Goal: Task Accomplishment & Management: Use online tool/utility

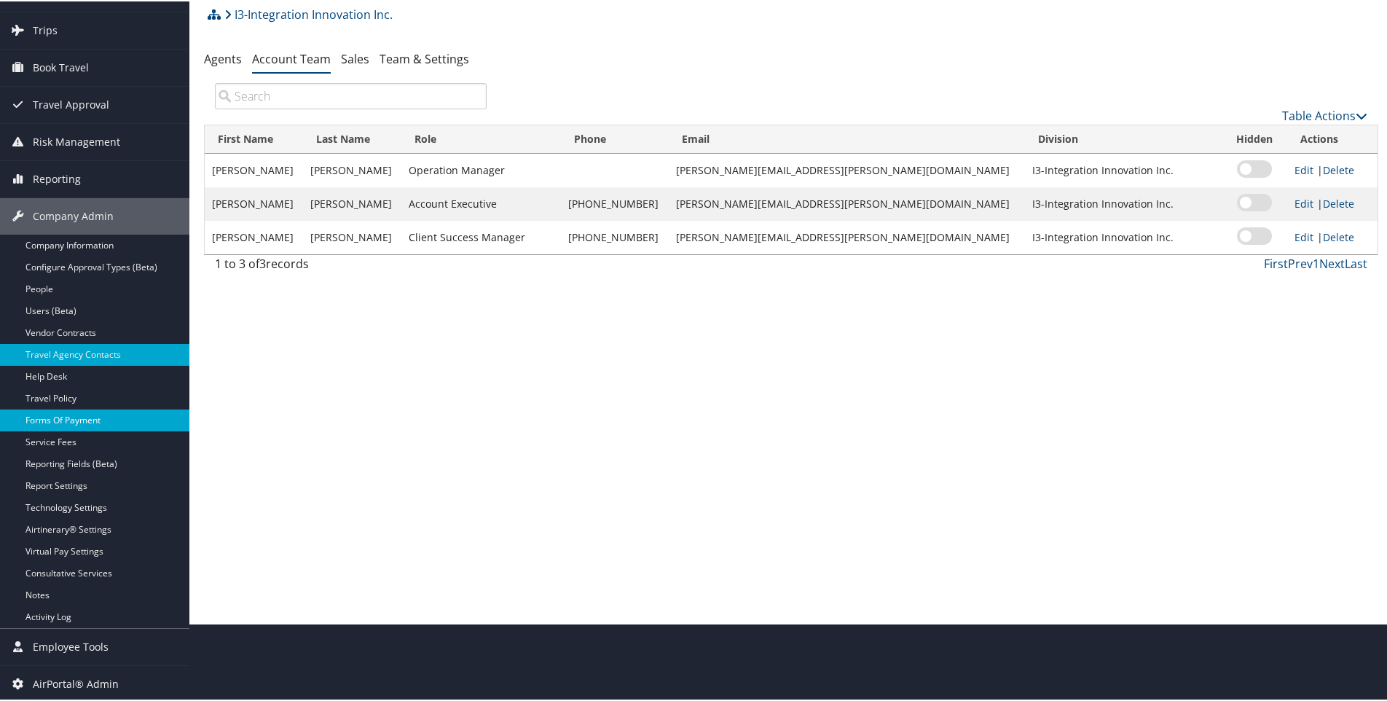
scroll to position [79, 0]
click at [79, 674] on span "AirPortal® Admin" at bounding box center [76, 682] width 86 height 36
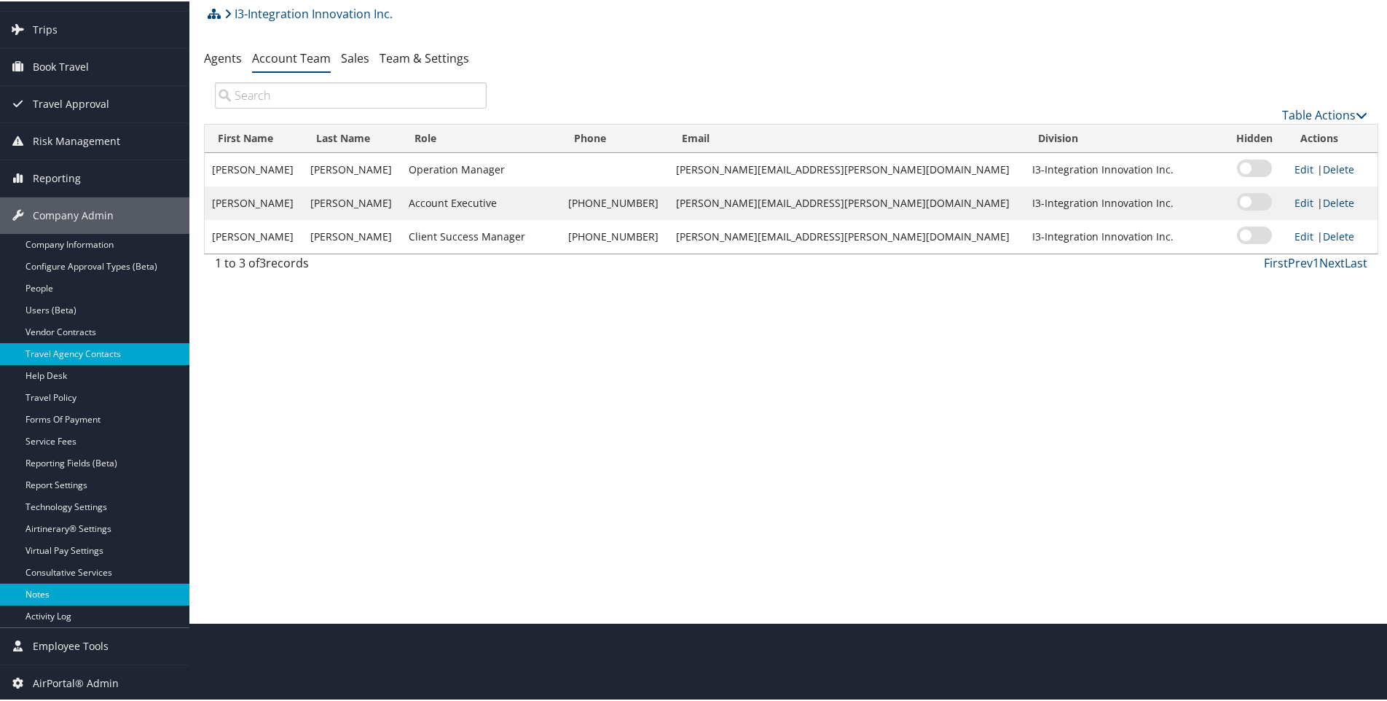
scroll to position [210, 0]
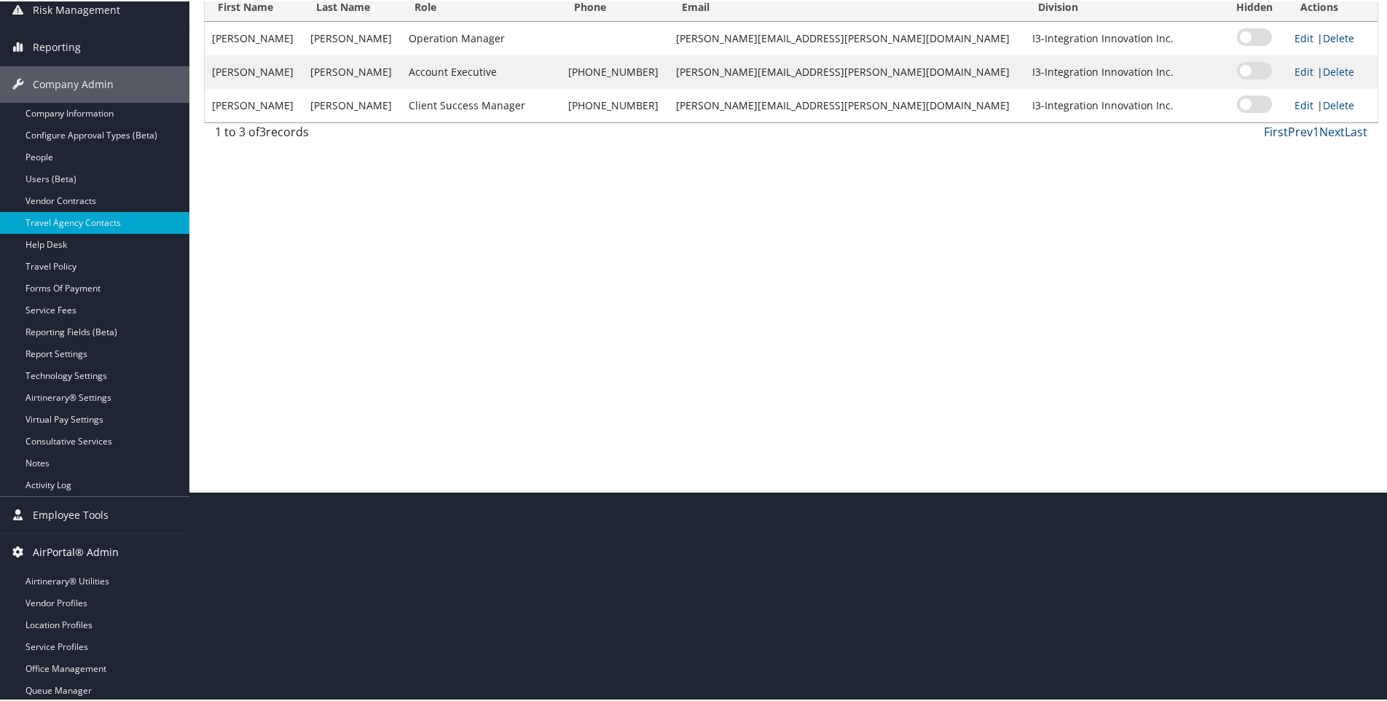
click at [69, 546] on span "AirPortal® Admin" at bounding box center [76, 551] width 86 height 36
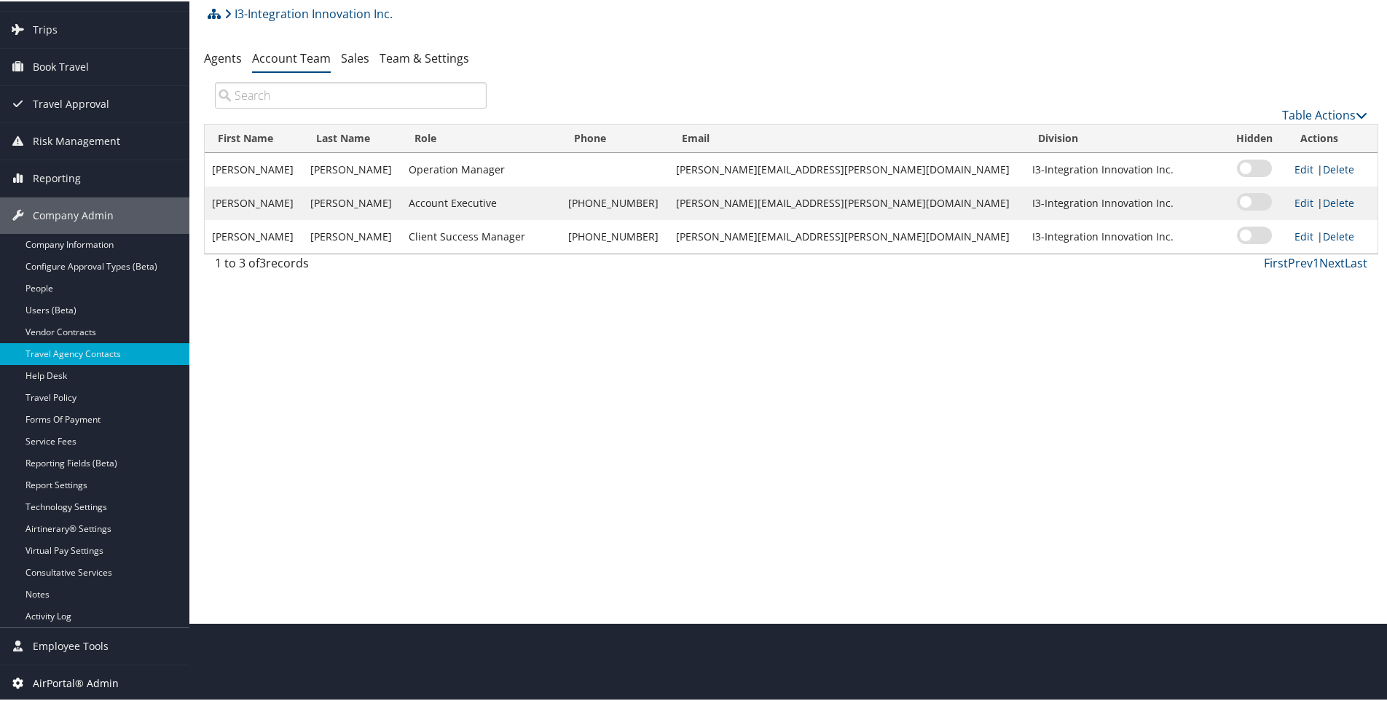
scroll to position [79, 0]
click at [104, 205] on span "Company Admin" at bounding box center [73, 214] width 81 height 36
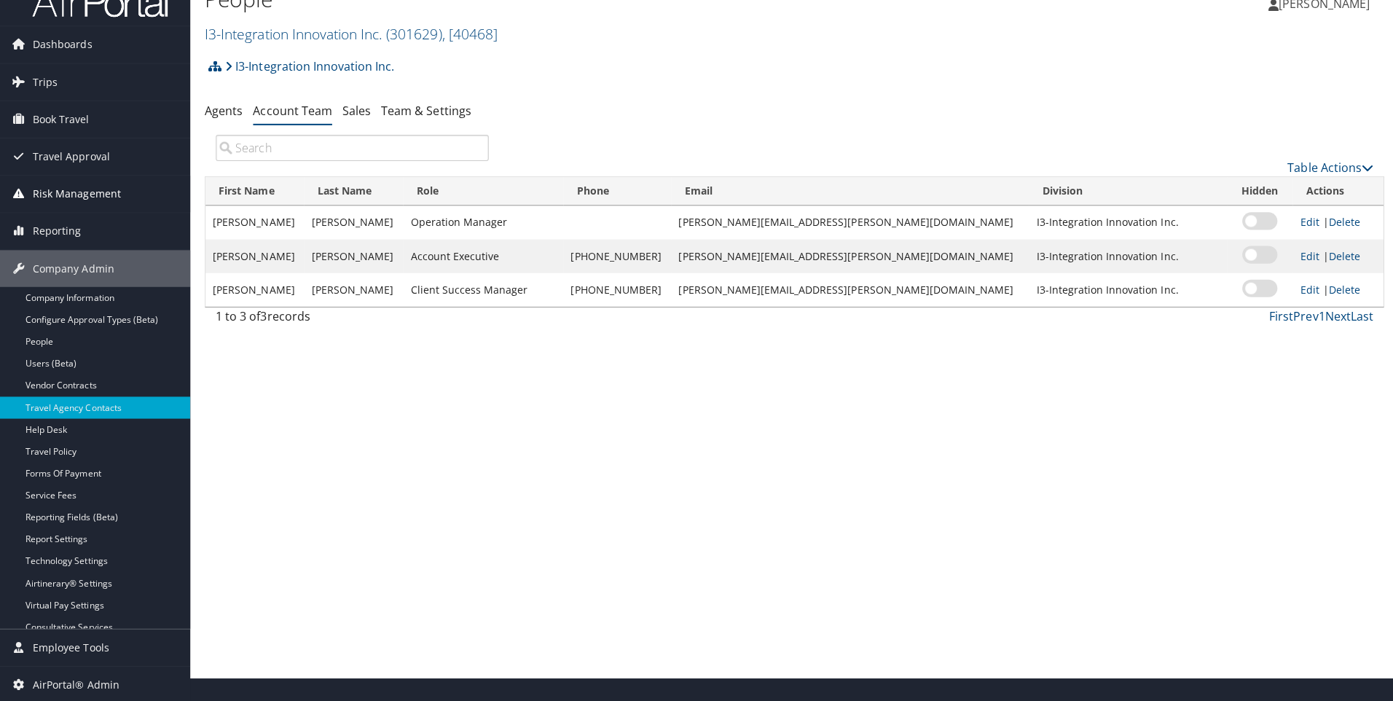
scroll to position [0, 0]
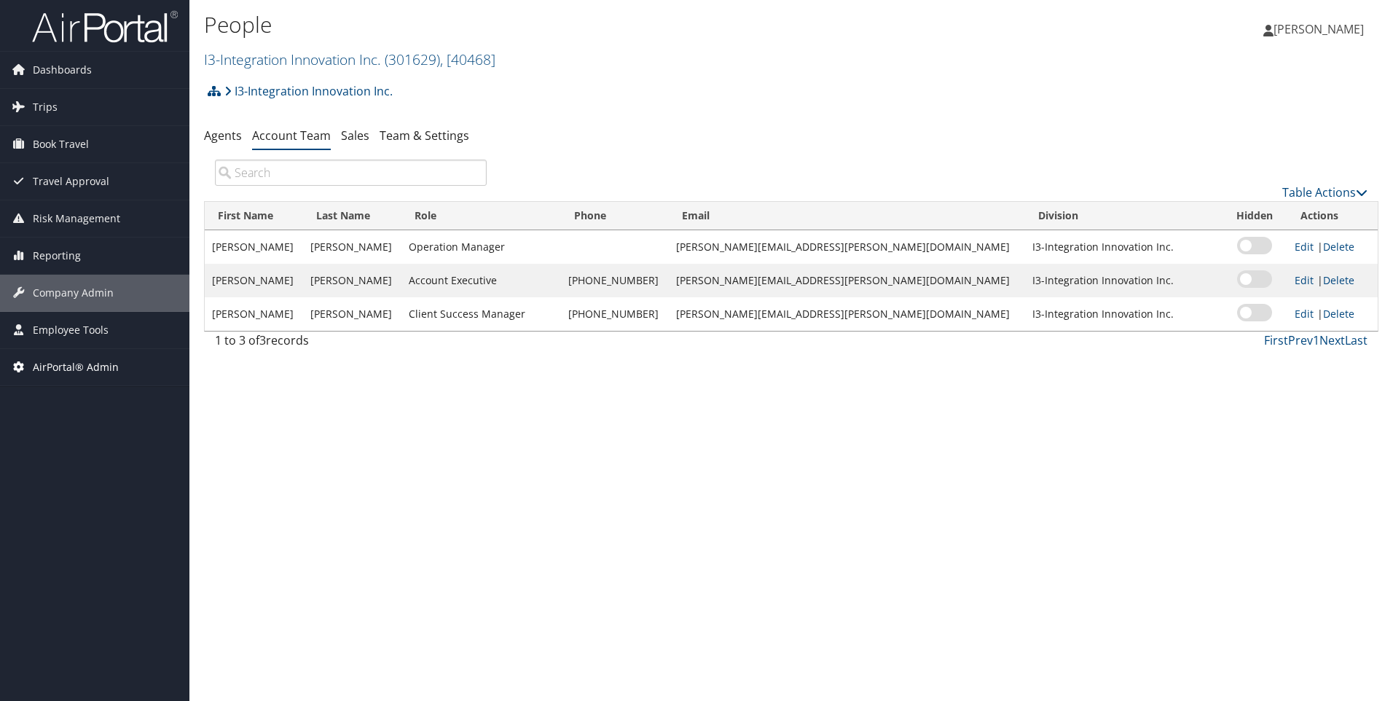
click at [78, 358] on span "AirPortal® Admin" at bounding box center [76, 367] width 86 height 36
click at [70, 398] on link "Airtinerary® Utilities" at bounding box center [94, 396] width 189 height 22
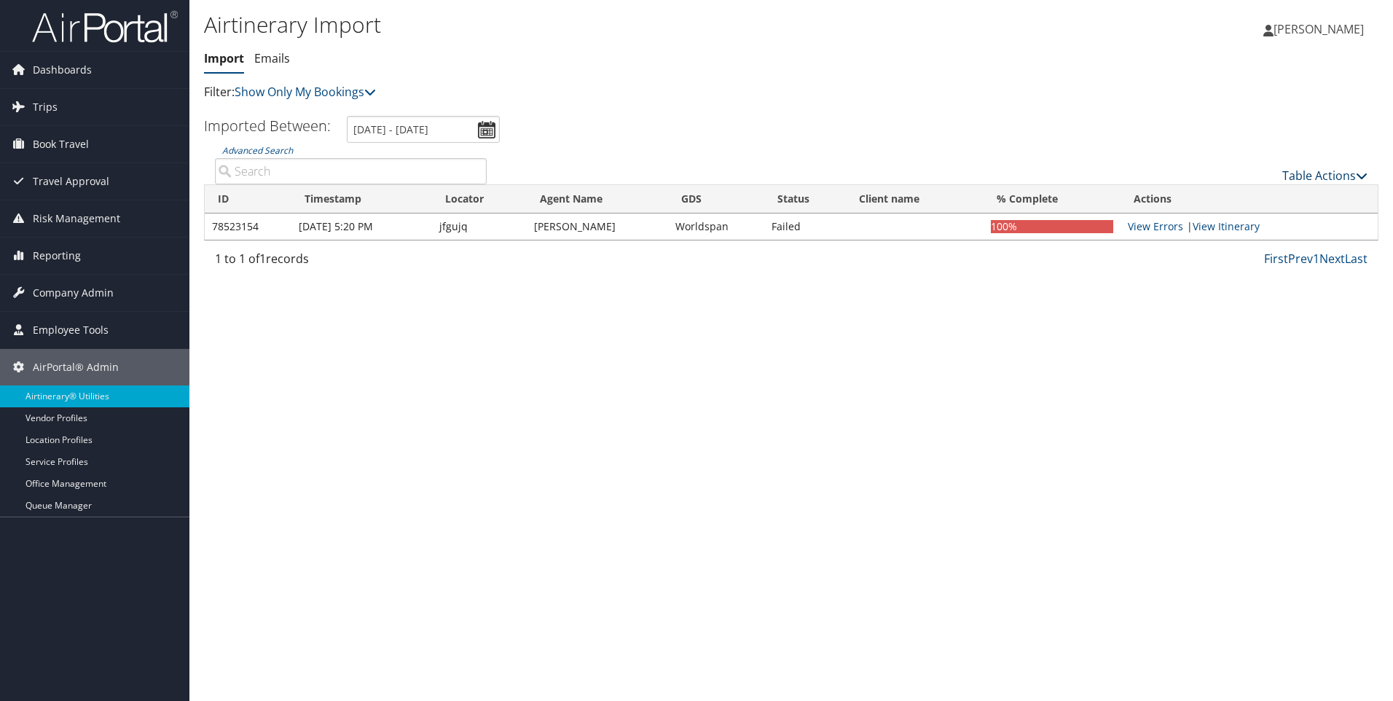
click at [1343, 176] on link "Table Actions" at bounding box center [1324, 176] width 85 height 16
click at [1233, 223] on link "Import Itinerary" at bounding box center [1276, 223] width 192 height 25
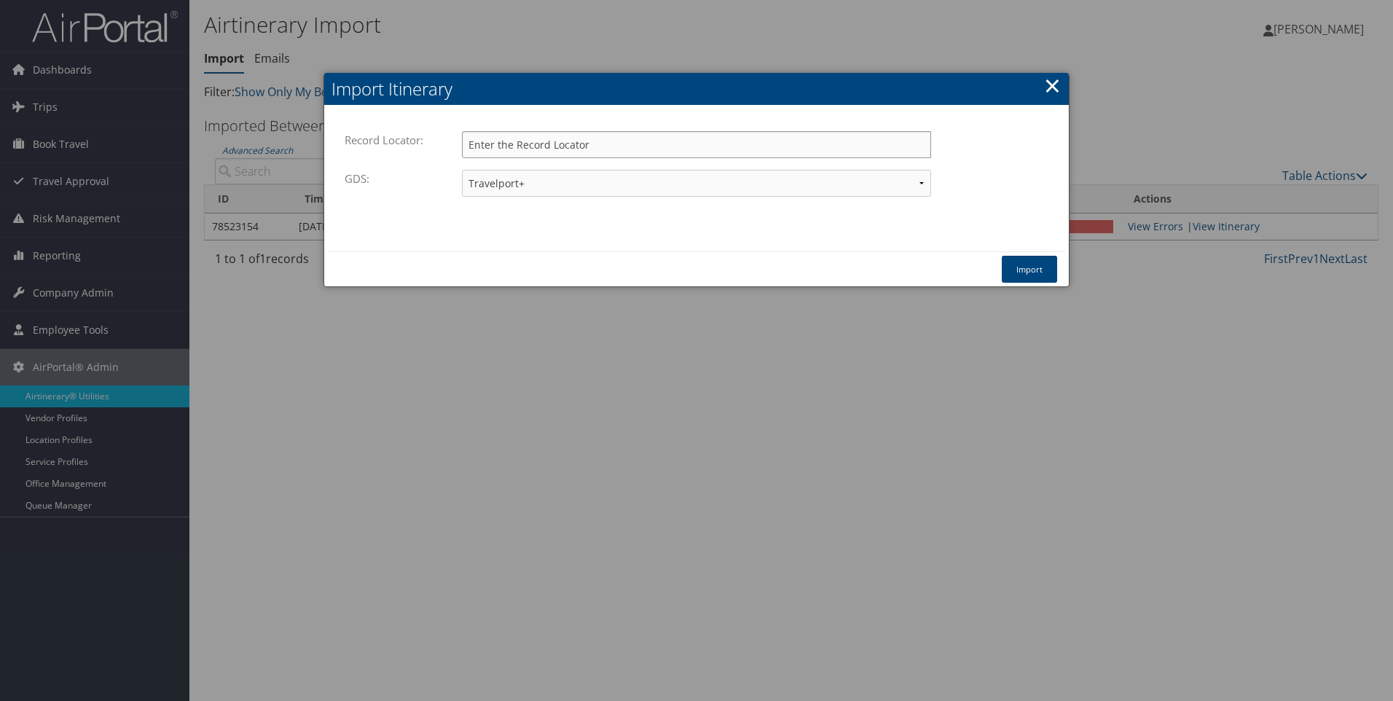
click at [522, 147] on input "Record Locator:" at bounding box center [696, 144] width 469 height 27
type input "dhxfp7"
click at [1028, 262] on button "Import" at bounding box center [1029, 269] width 55 height 27
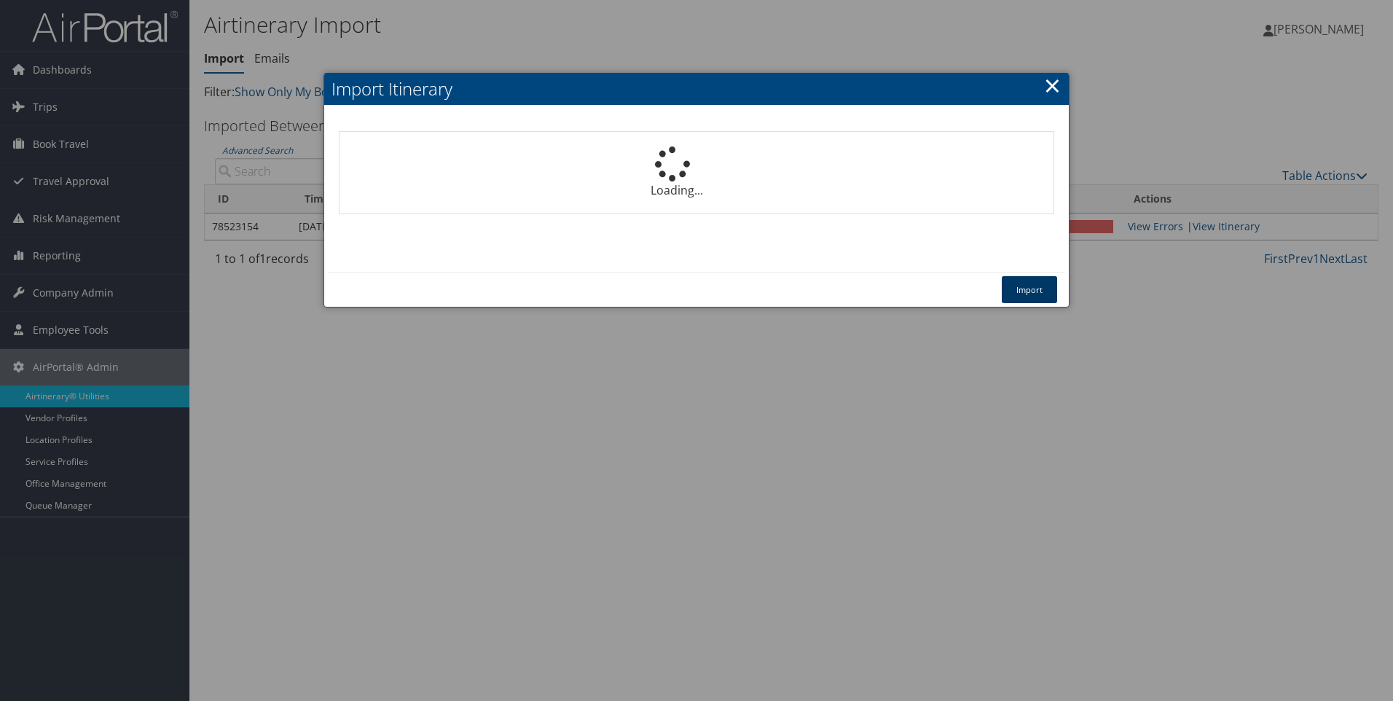
select select "1P"
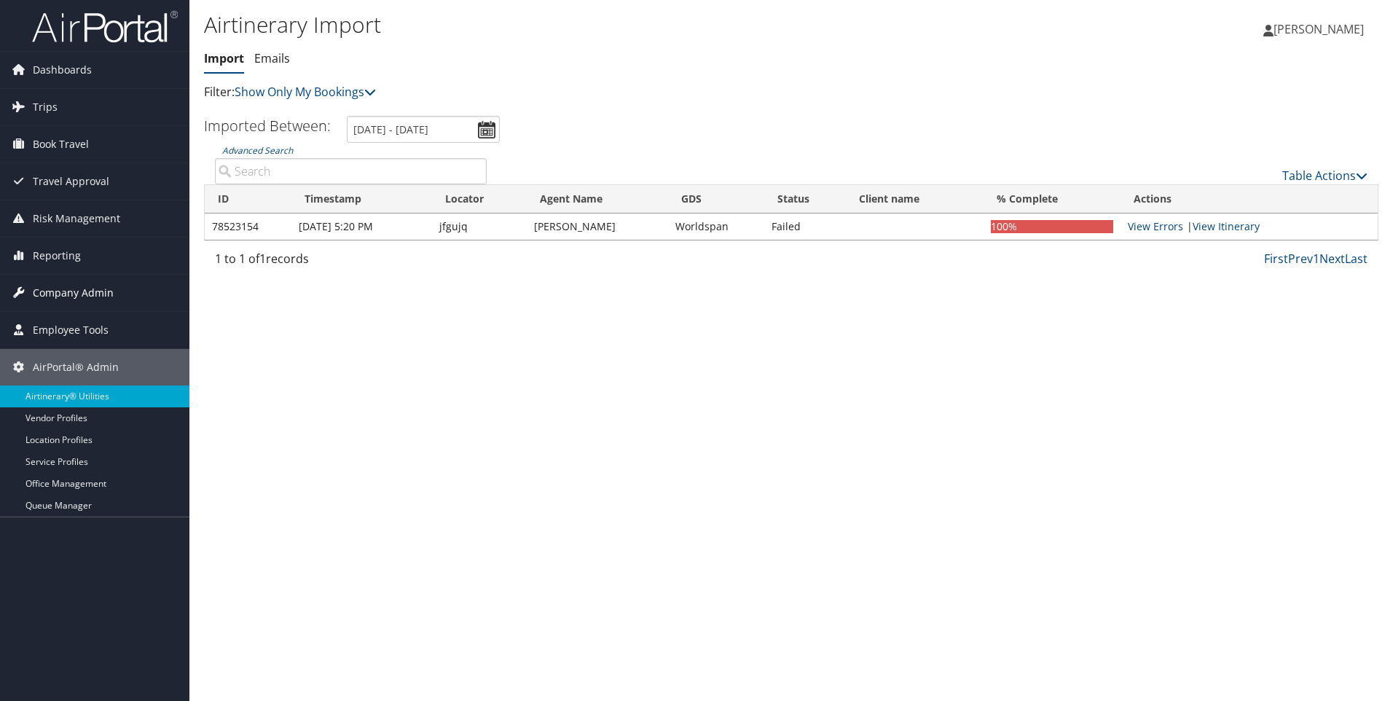
click at [55, 296] on span "Company Admin" at bounding box center [73, 293] width 81 height 36
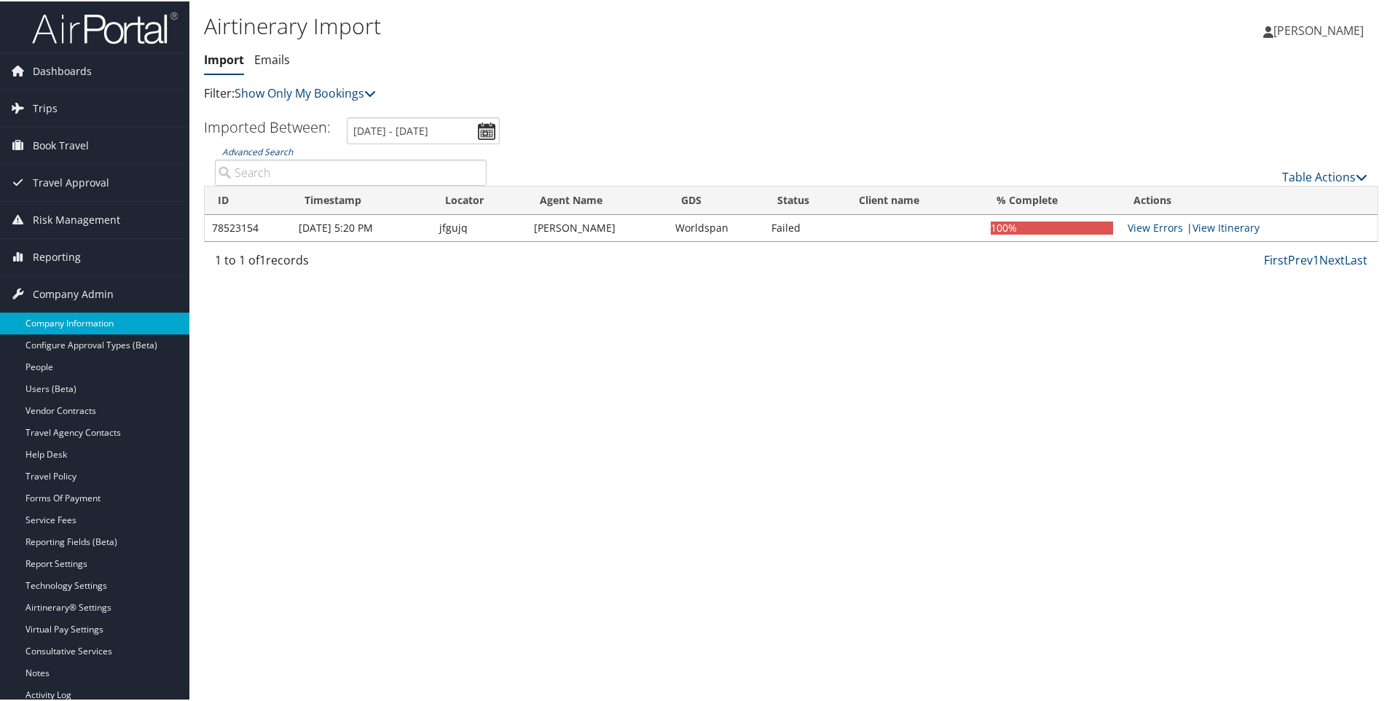
click at [55, 324] on link "Company Information" at bounding box center [94, 322] width 189 height 22
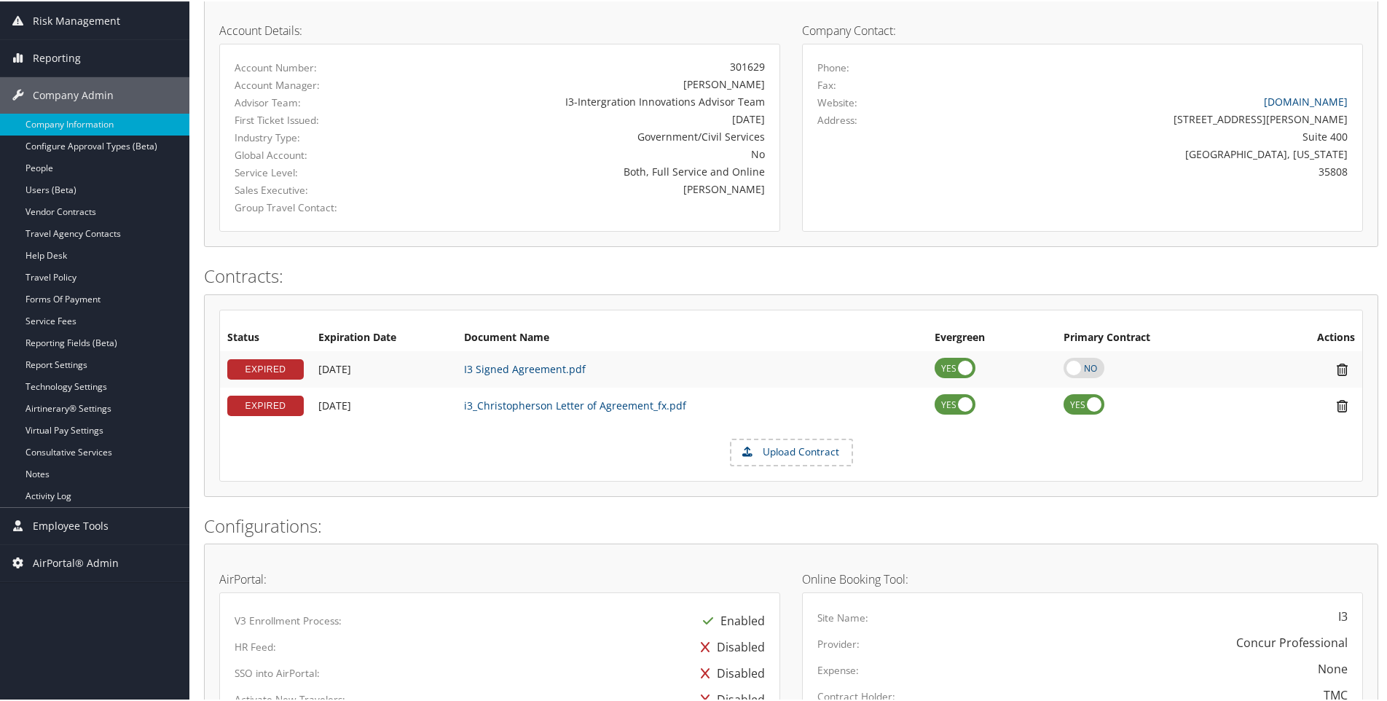
scroll to position [219, 0]
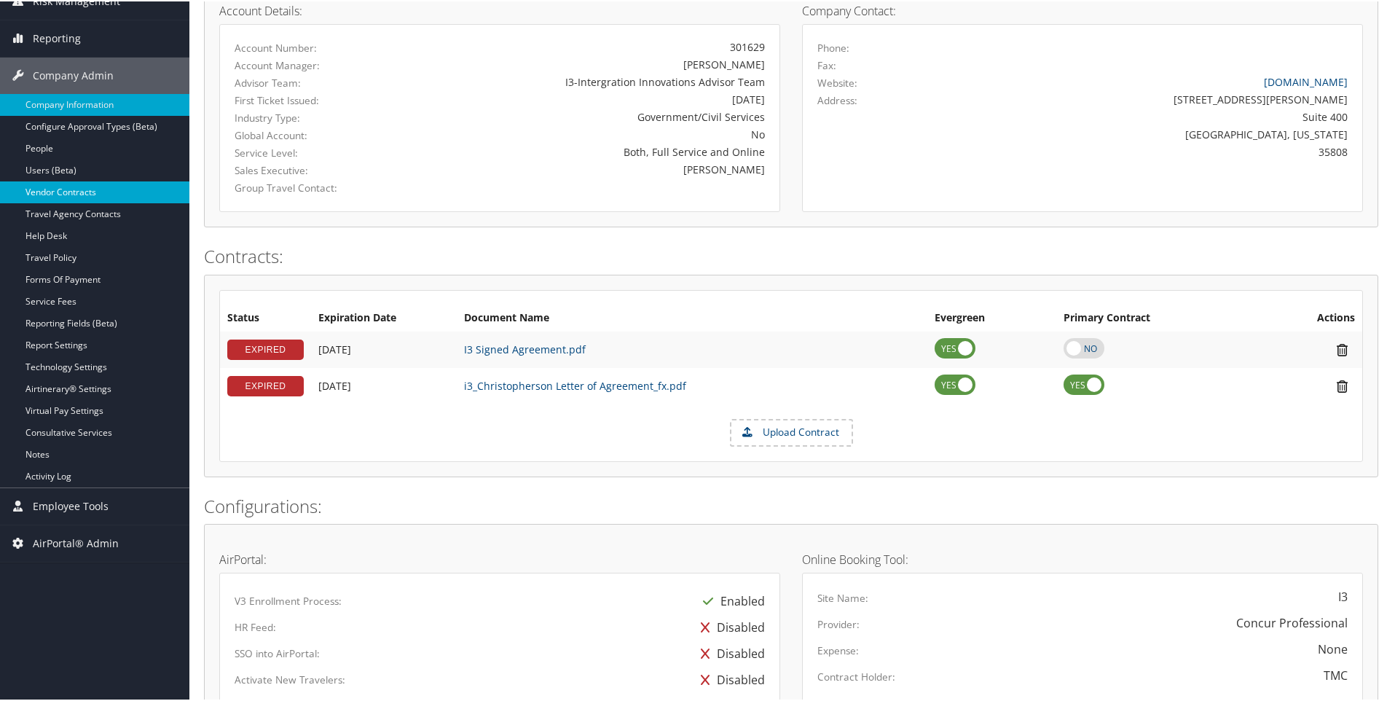
click at [50, 187] on link "Vendor Contracts" at bounding box center [94, 191] width 189 height 22
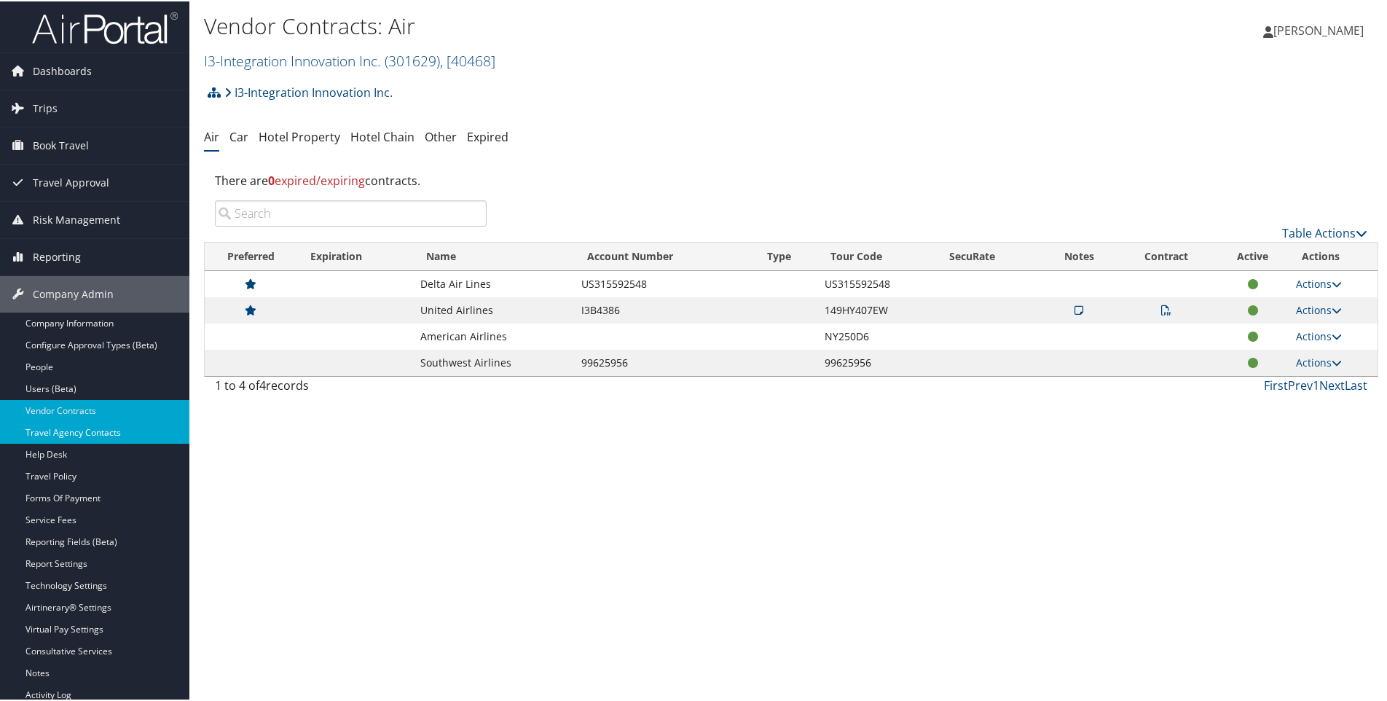
click at [66, 431] on link "Travel Agency Contacts" at bounding box center [94, 431] width 189 height 22
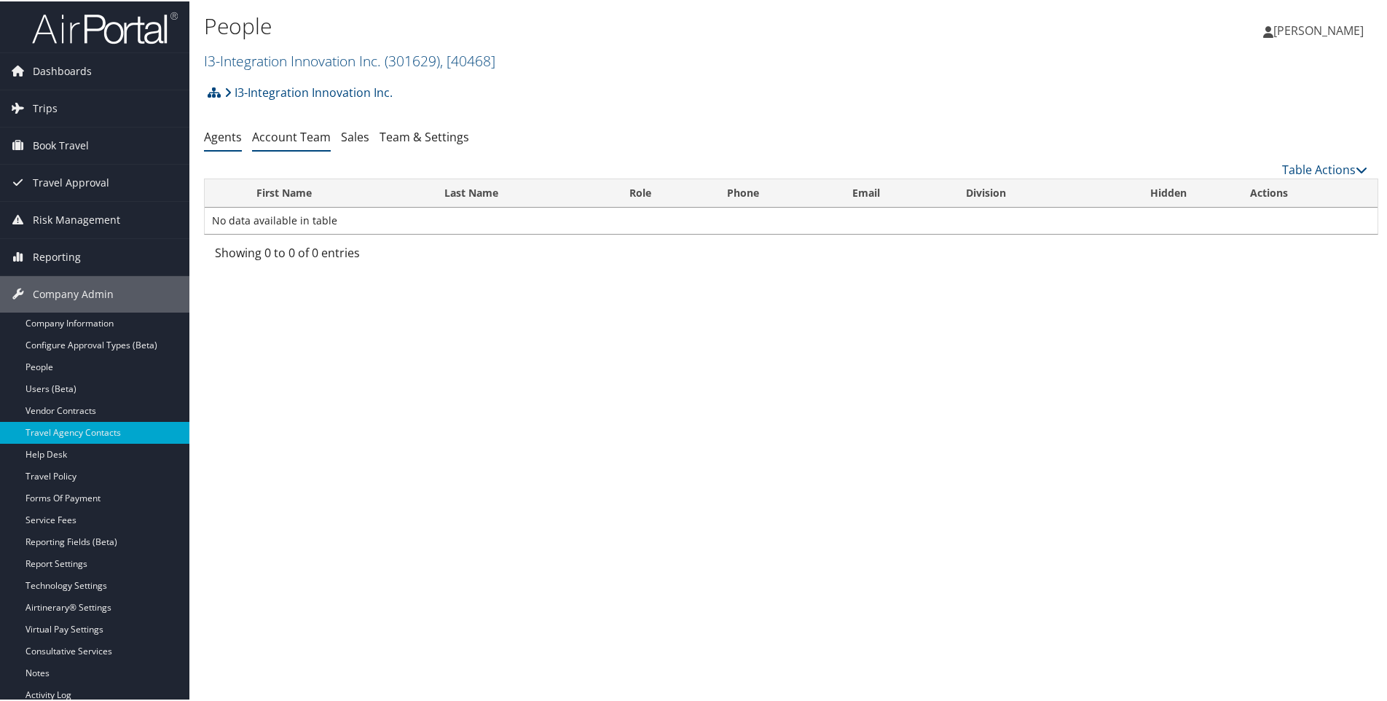
click at [286, 133] on link "Account Team" at bounding box center [291, 135] width 79 height 16
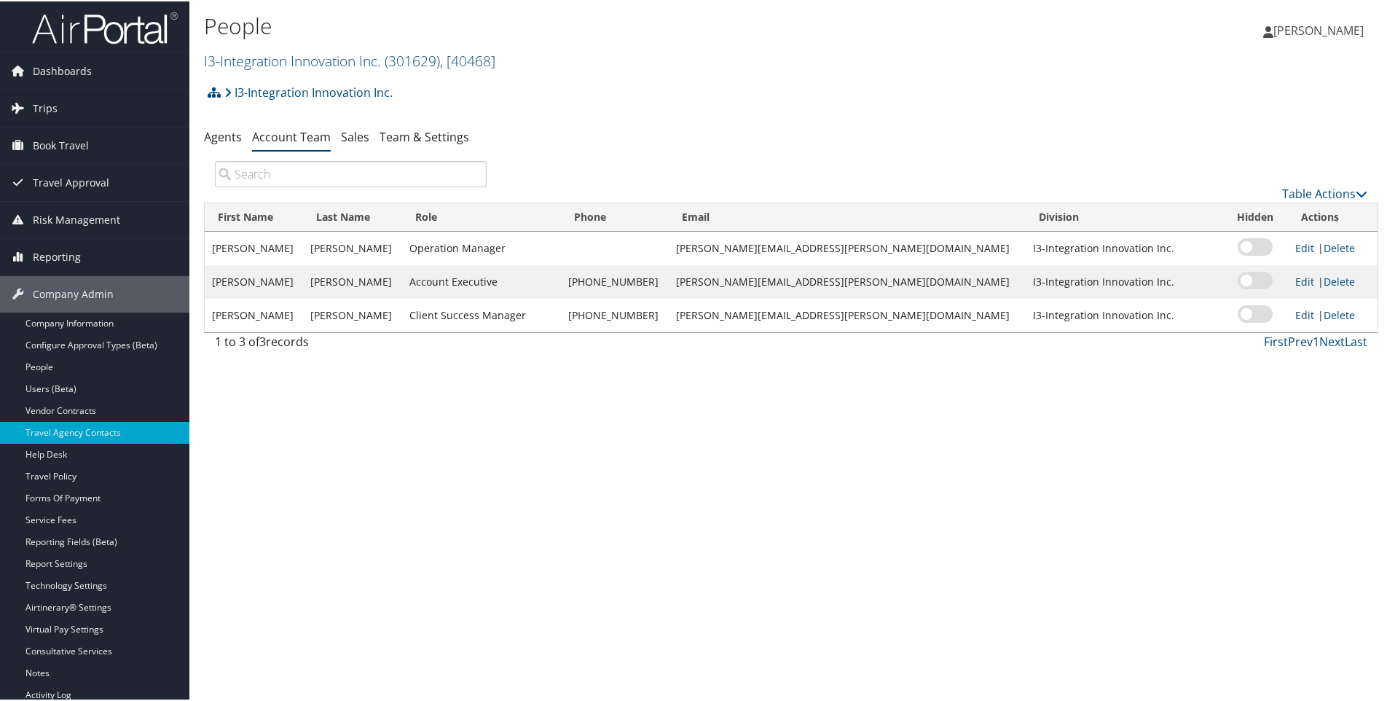
click at [405, 85] on div "I3-Integration Innovation Inc. Account Structure I3-Integration Innovation Inc.…" at bounding box center [791, 95] width 1174 height 39
click at [393, 91] on div "I3-Integration Innovation Inc. Account Structure I3-Integration Innovation Inc.…" at bounding box center [791, 95] width 1174 height 39
click at [495, 60] on span ", [ 40468 ]" at bounding box center [467, 60] width 55 height 20
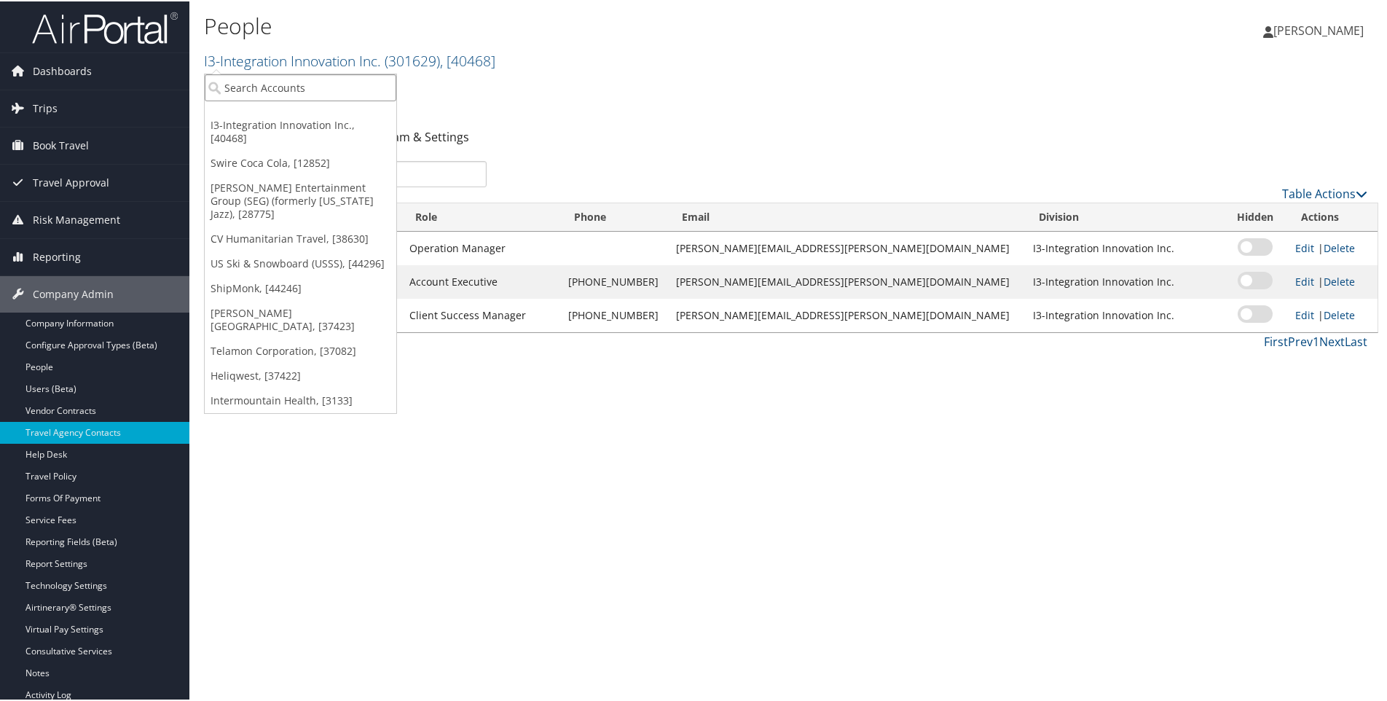
click at [361, 86] on input "search" at bounding box center [301, 86] width 192 height 27
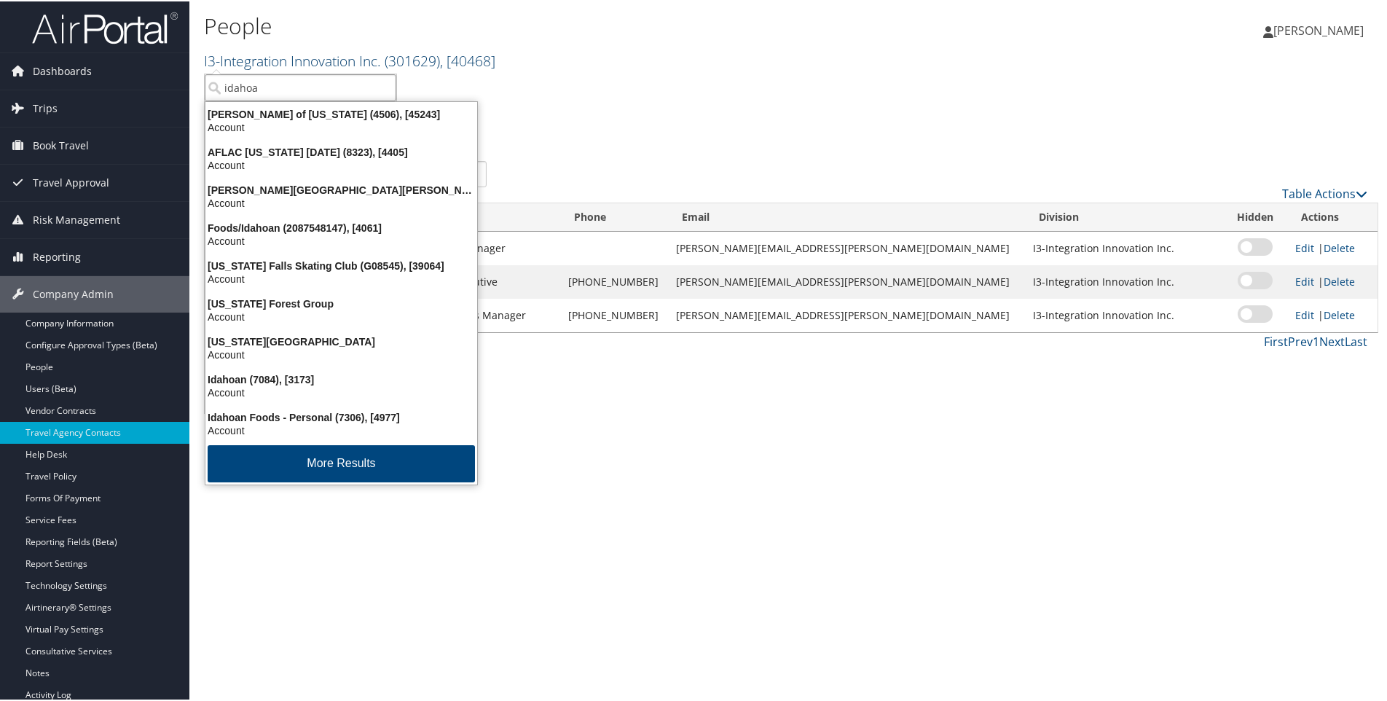
type input "idahoan"
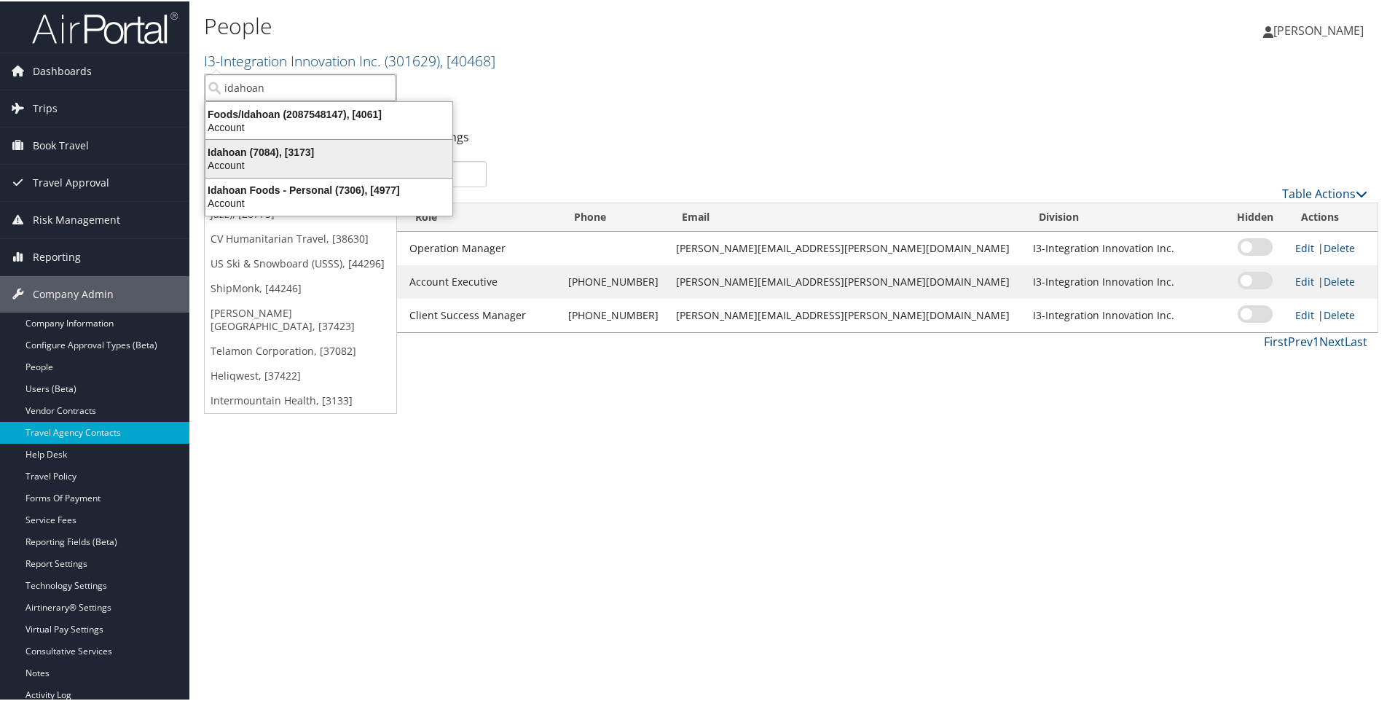
click at [259, 149] on div "Idahoan (7084), [3173]" at bounding box center [329, 150] width 264 height 13
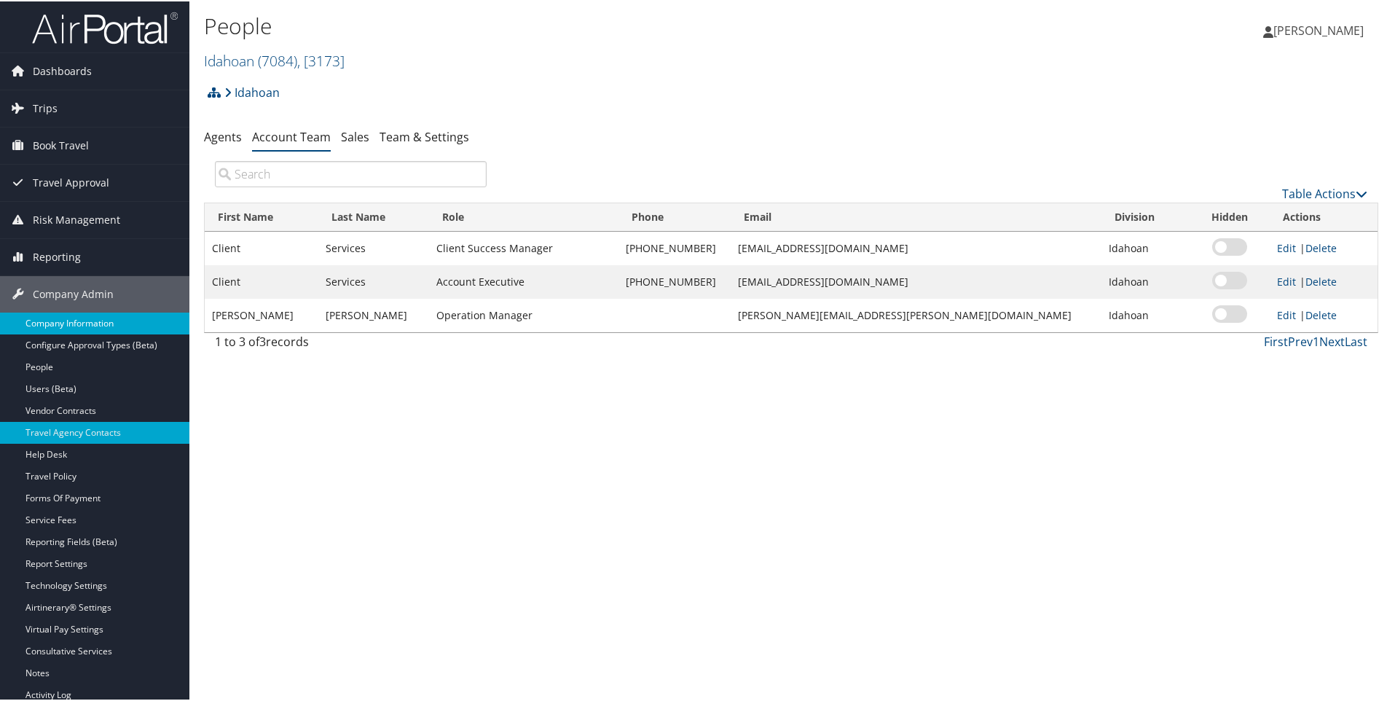
click at [55, 316] on link "Company Information" at bounding box center [94, 322] width 189 height 22
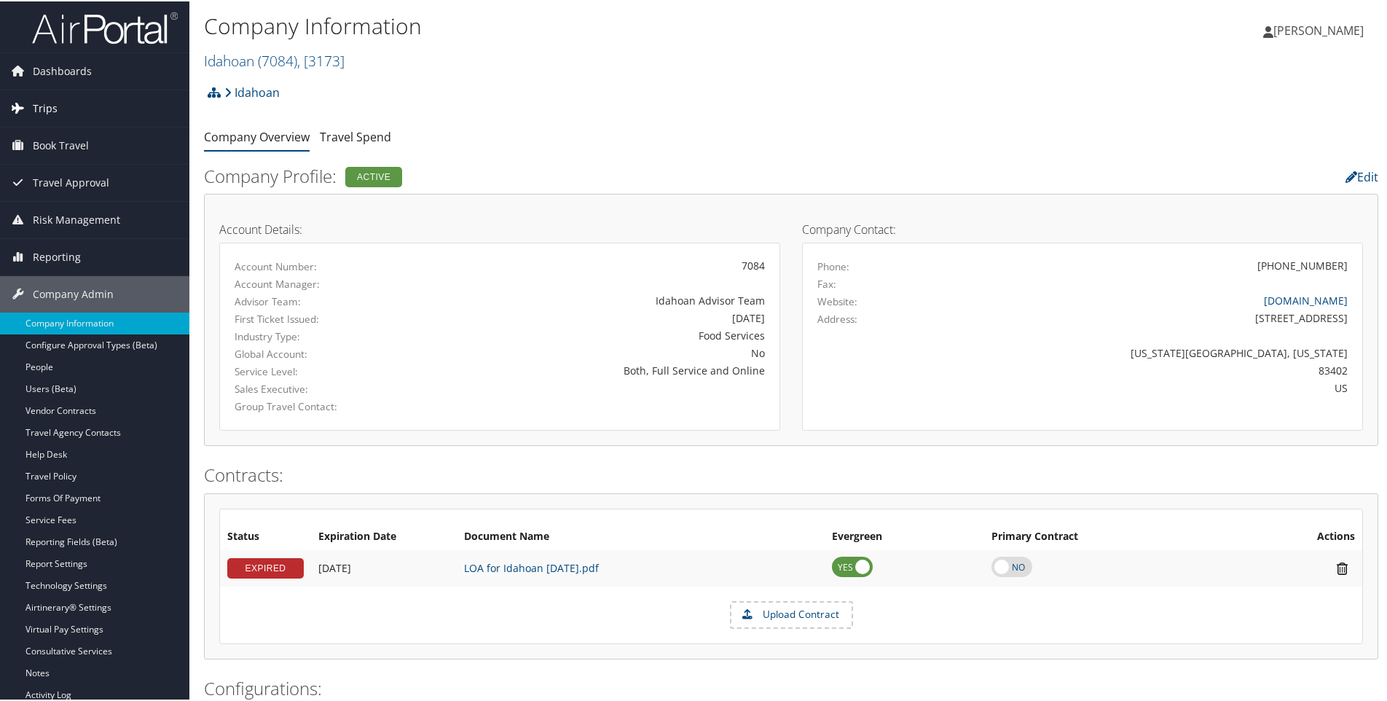
click at [46, 106] on span "Trips" at bounding box center [45, 107] width 25 height 36
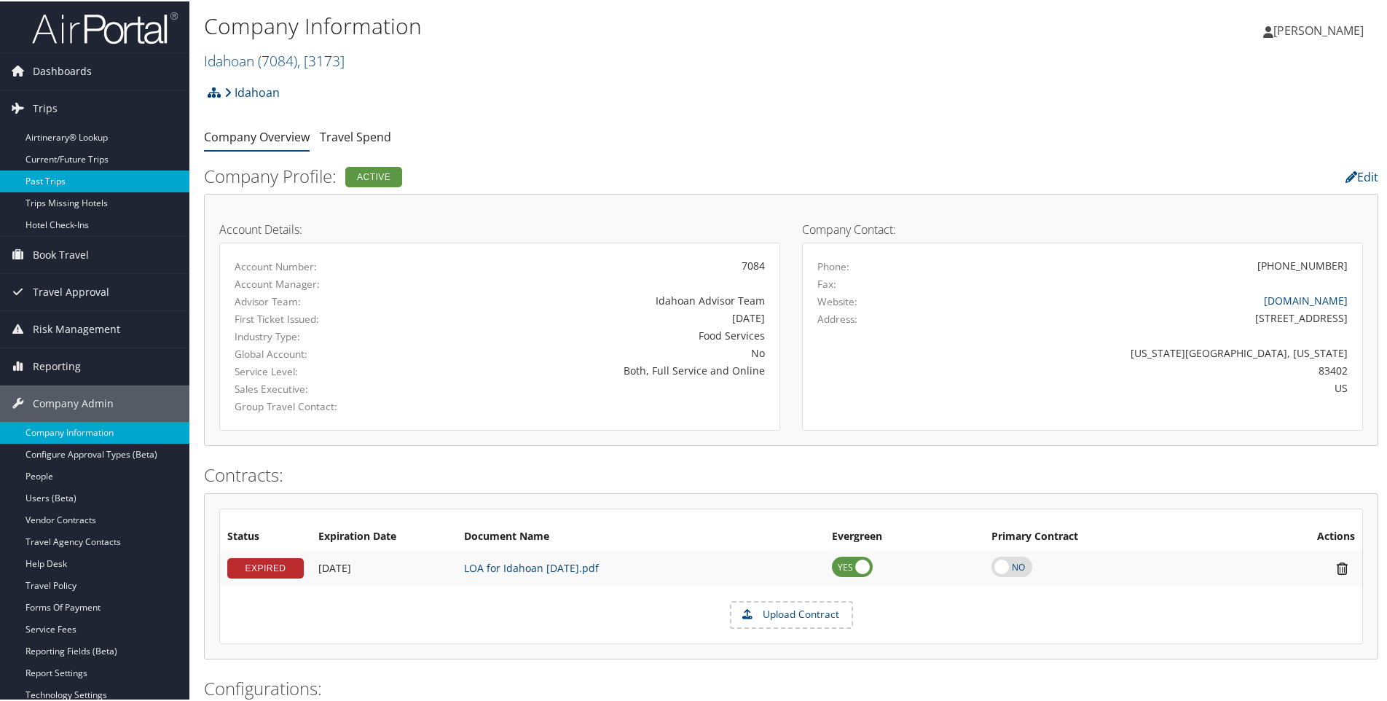
click at [53, 174] on link "Past Trips" at bounding box center [94, 180] width 189 height 22
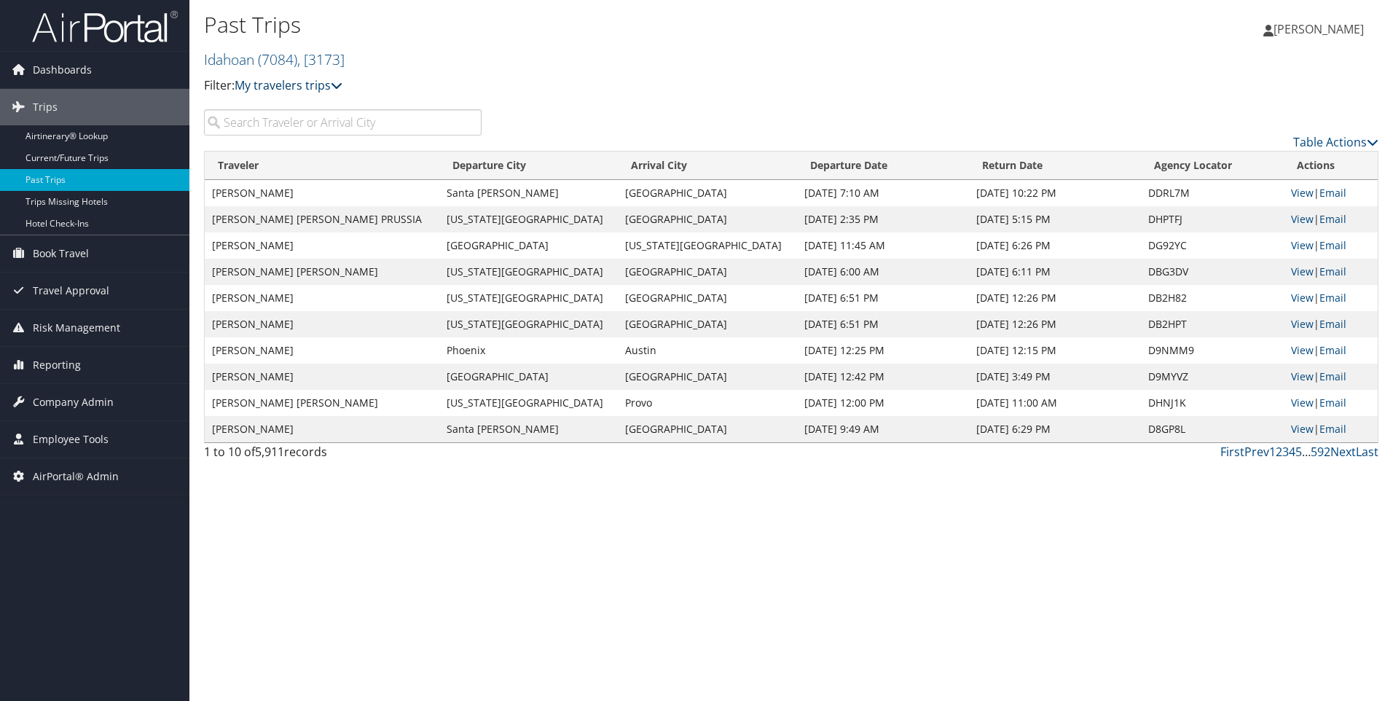
click at [342, 85] on icon at bounding box center [337, 85] width 12 height 12
click at [354, 51] on h2 "Idahoan ( 7084 ) , [ 3173 ]" at bounding box center [595, 58] width 783 height 25
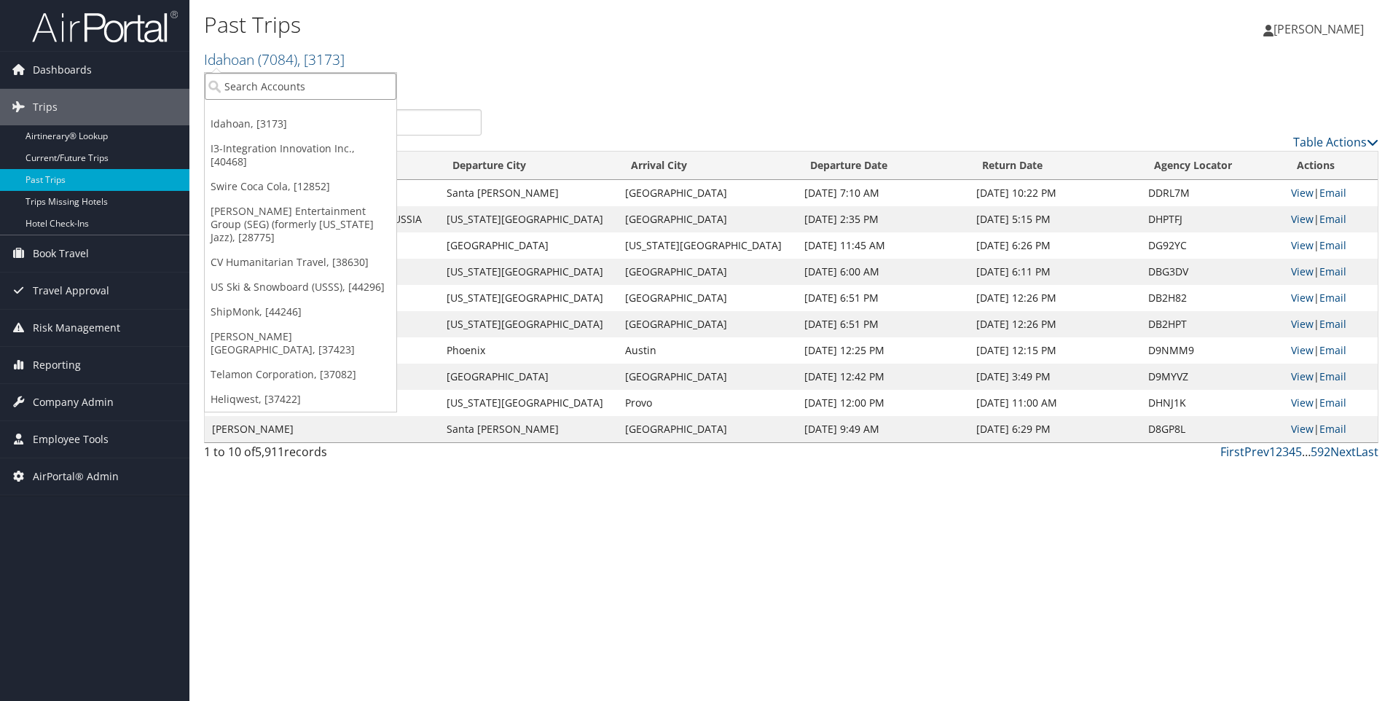
click at [296, 80] on input "search" at bounding box center [301, 86] width 192 height 27
type input "s3"
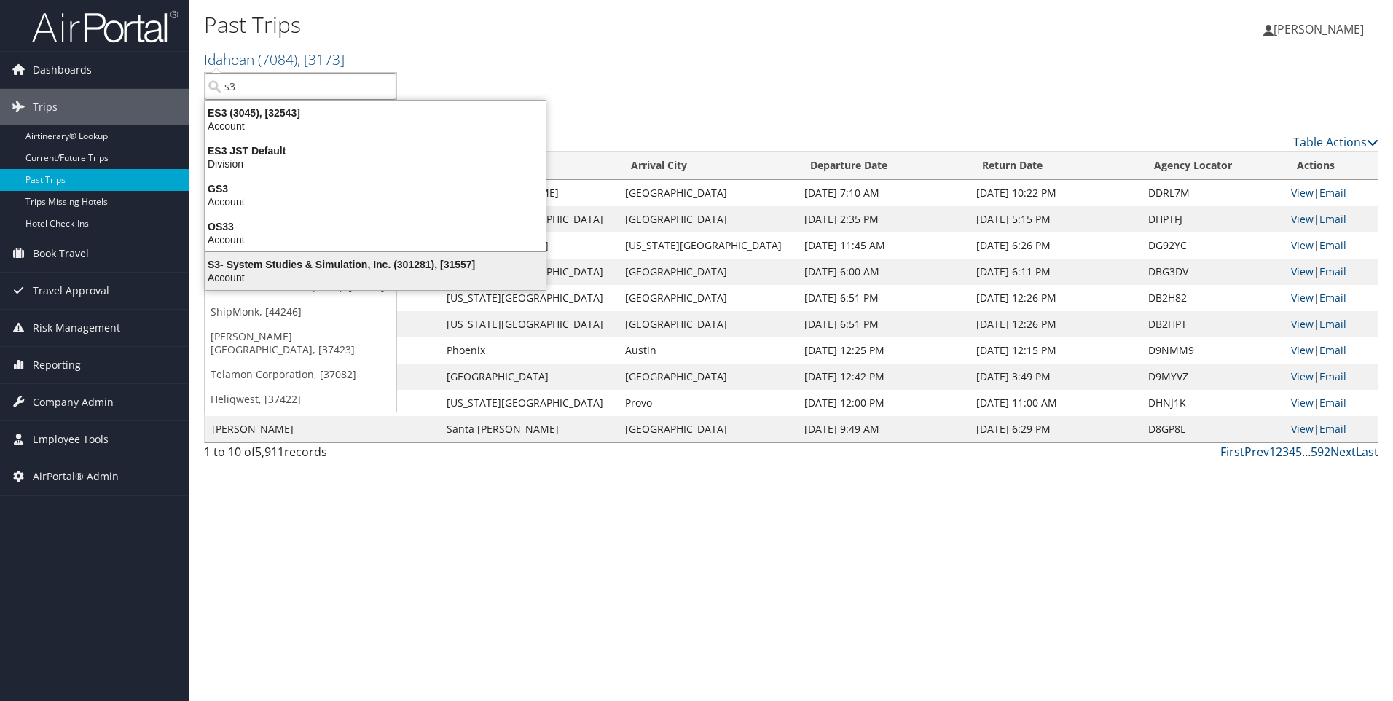
click at [241, 274] on div "Account" at bounding box center [376, 277] width 358 height 13
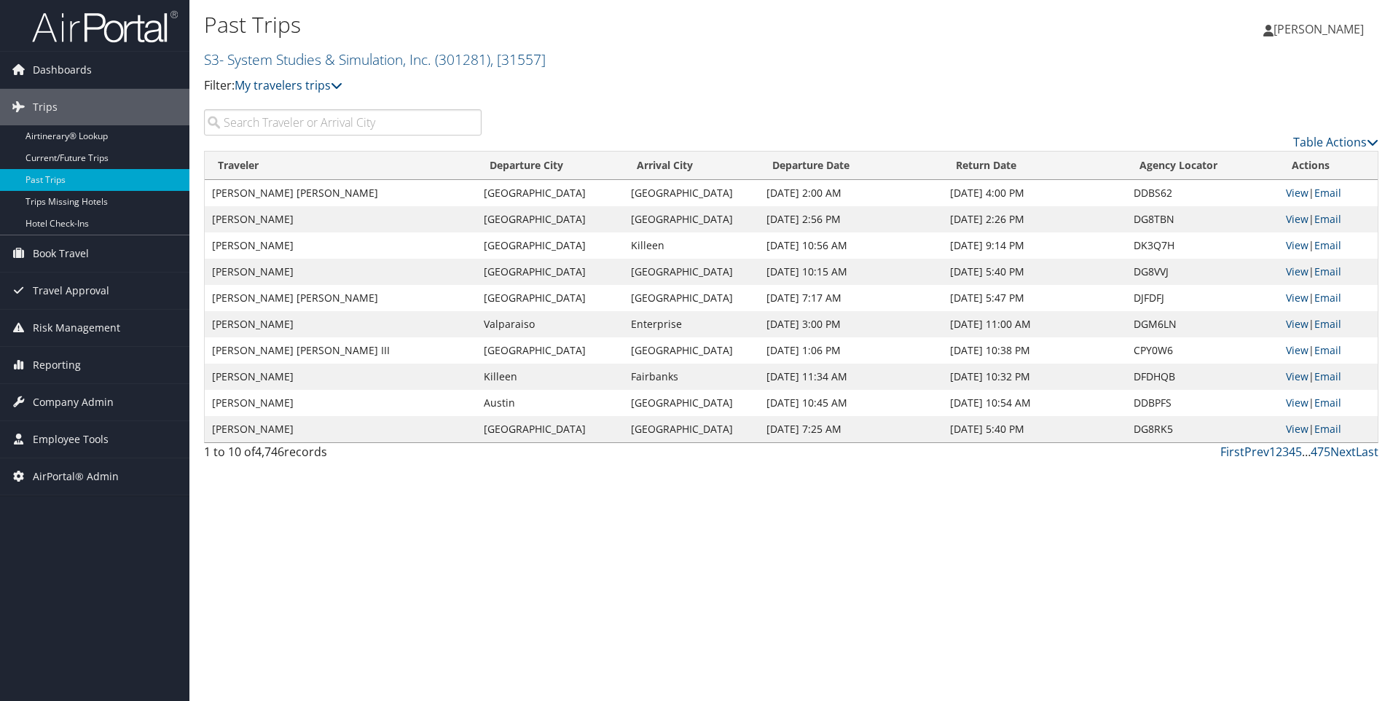
click at [235, 122] on input "search" at bounding box center [343, 122] width 278 height 26
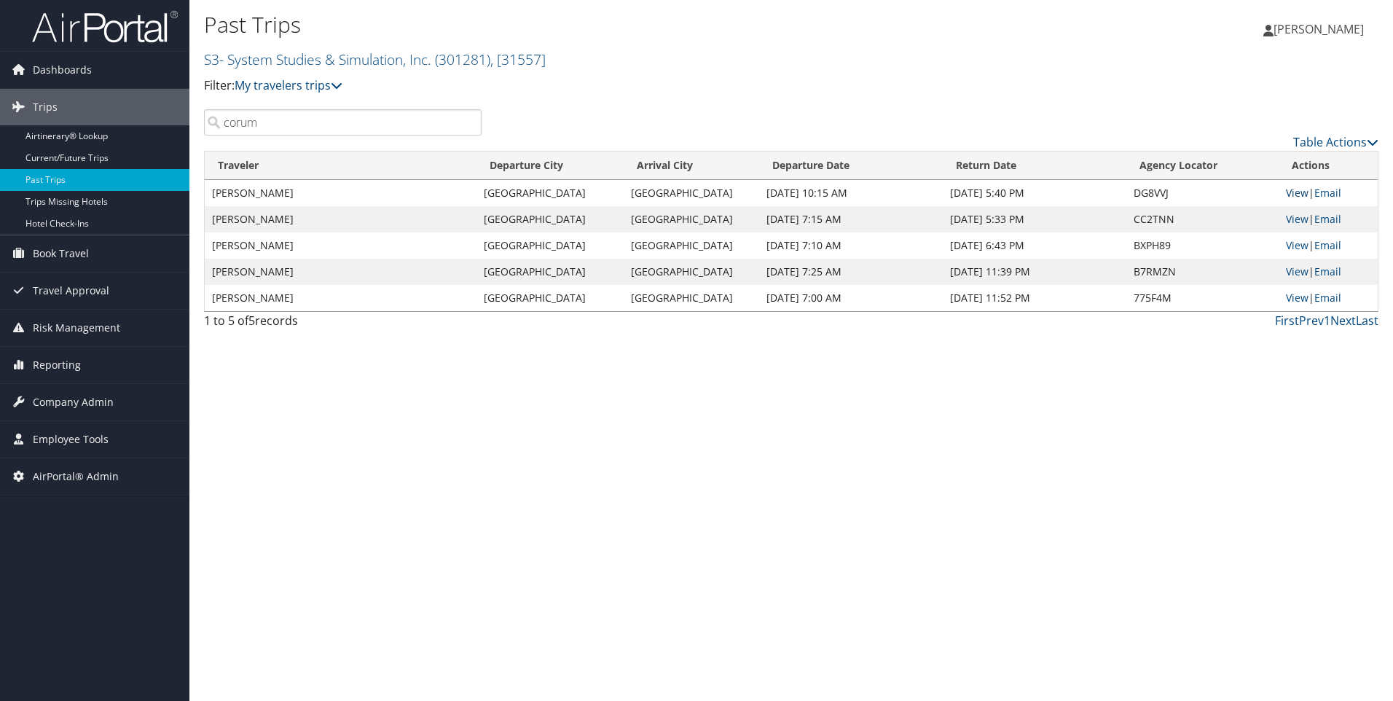
type input "corum"
click at [1294, 192] on link "View" at bounding box center [1297, 193] width 23 height 14
click at [58, 474] on span "AirPortal® Admin" at bounding box center [76, 476] width 86 height 36
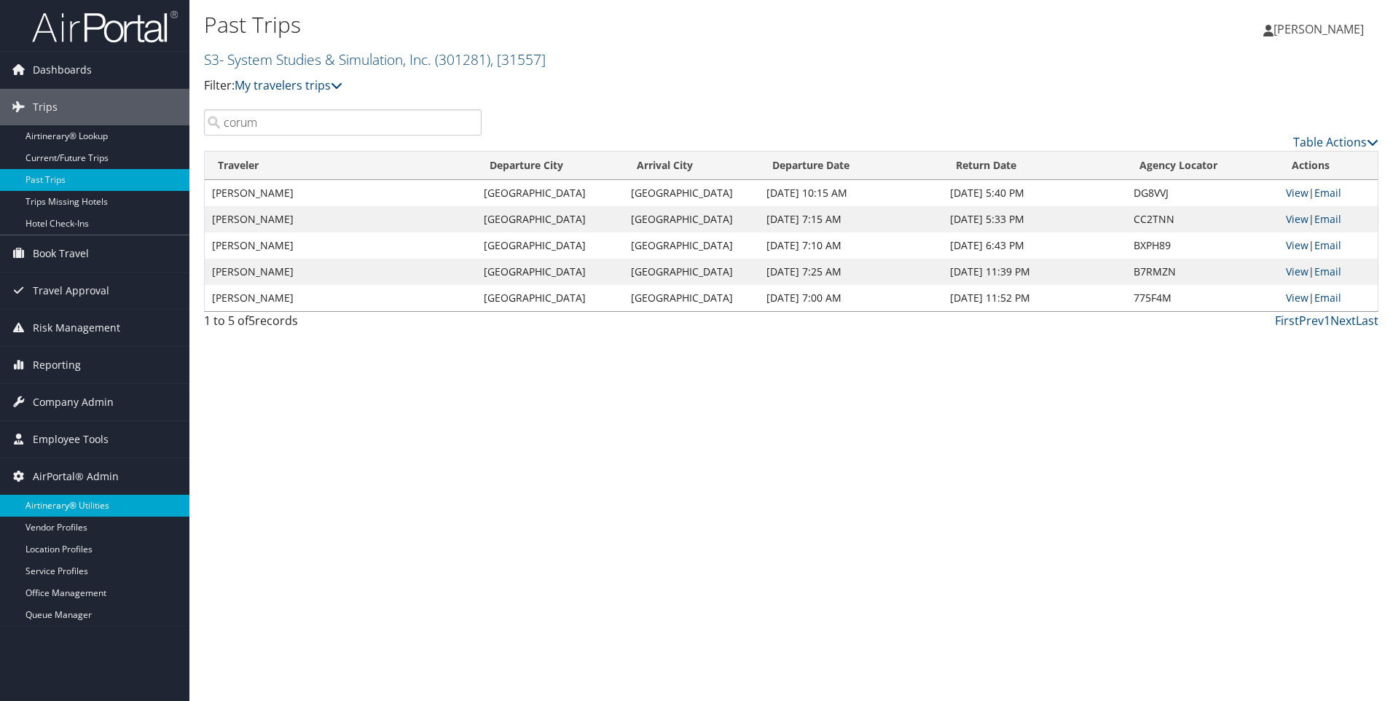
click at [58, 503] on link "Airtinerary® Utilities" at bounding box center [94, 506] width 189 height 22
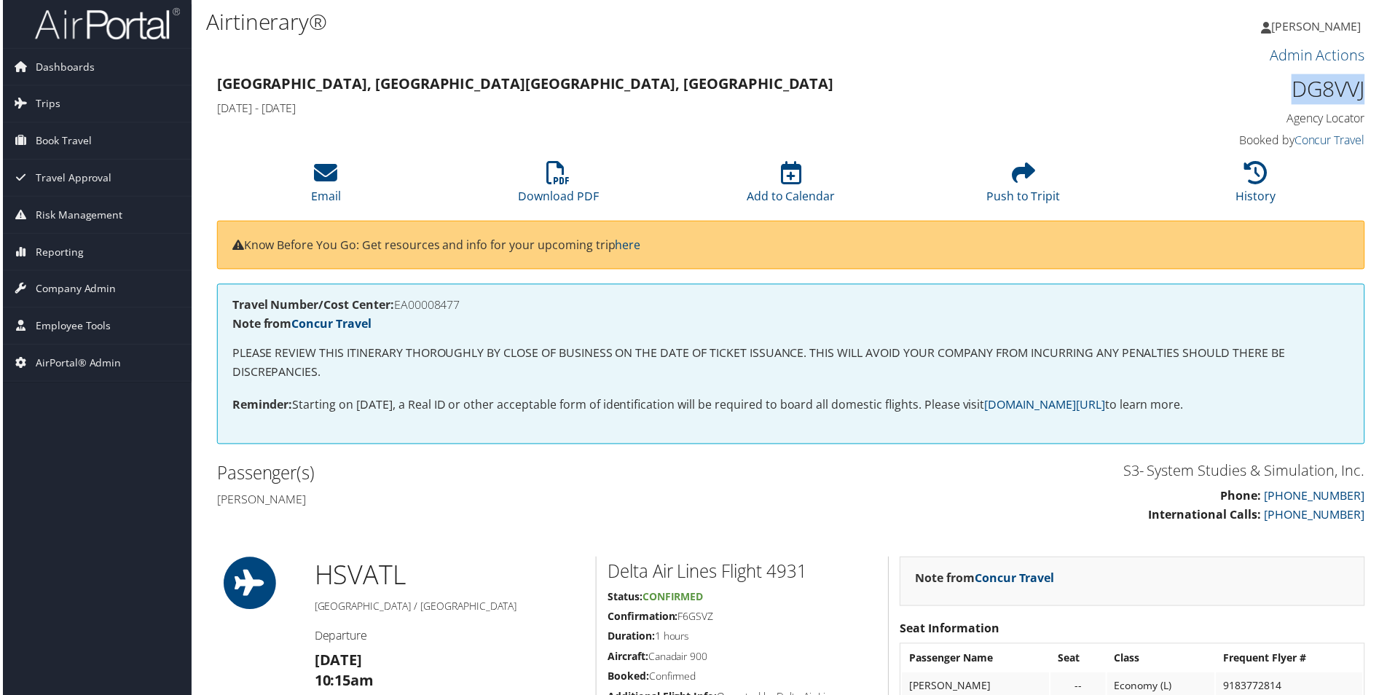
scroll to position [3, 7]
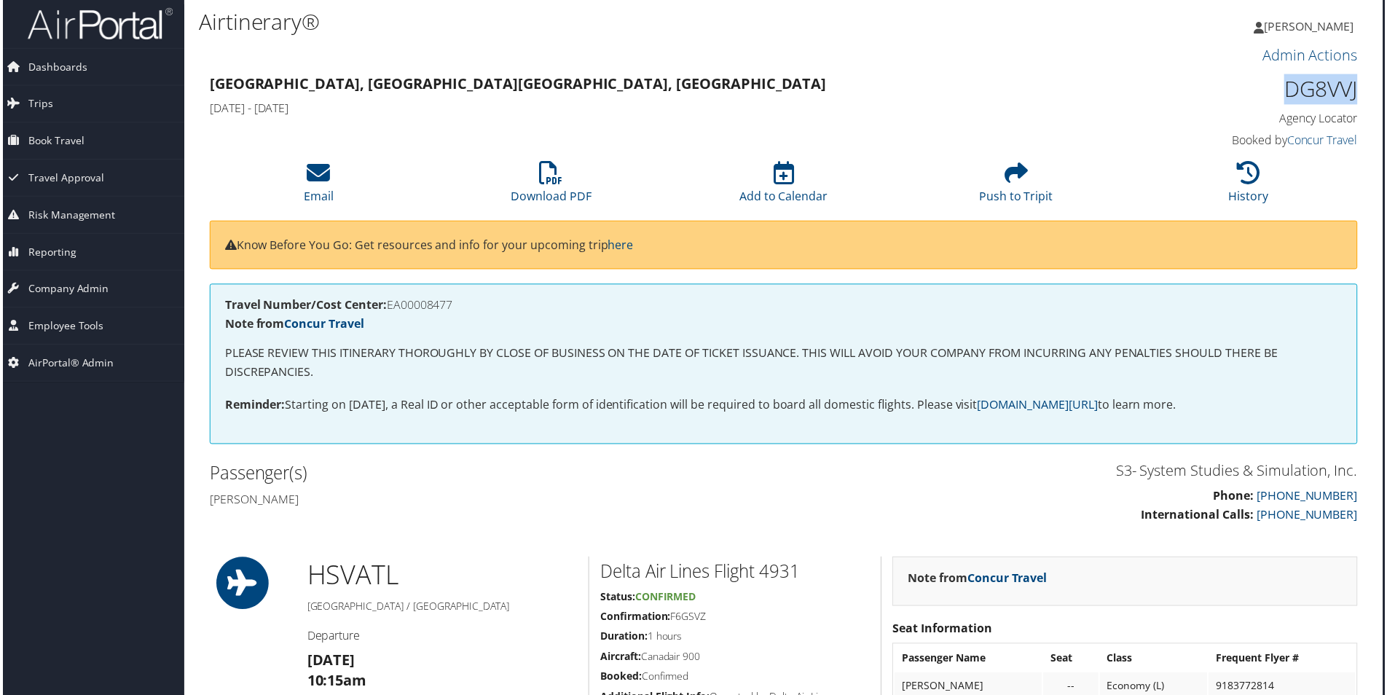
drag, startPoint x: 1287, startPoint y: 88, endPoint x: 1357, endPoint y: 93, distance: 70.1
click at [1359, 93] on div "DG8VVJ Agency Locator Agency Locator DG8VVJ Booked by Concur Travel Booked by C…" at bounding box center [1225, 112] width 294 height 83
drag, startPoint x: 1357, startPoint y: 93, endPoint x: 1311, endPoint y: 93, distance: 45.2
copy h1 "DG8VVJ"
click at [50, 362] on span "AirPortal® Admin" at bounding box center [68, 364] width 86 height 36
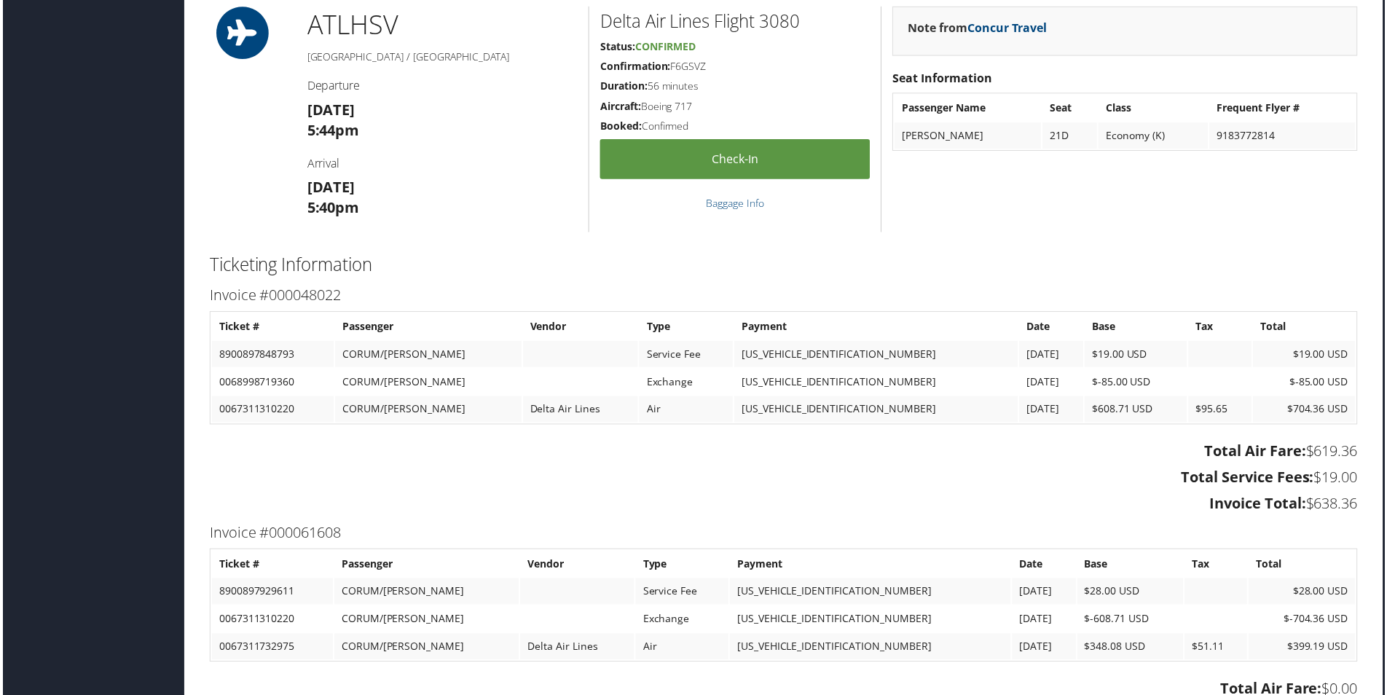
scroll to position [1897, 7]
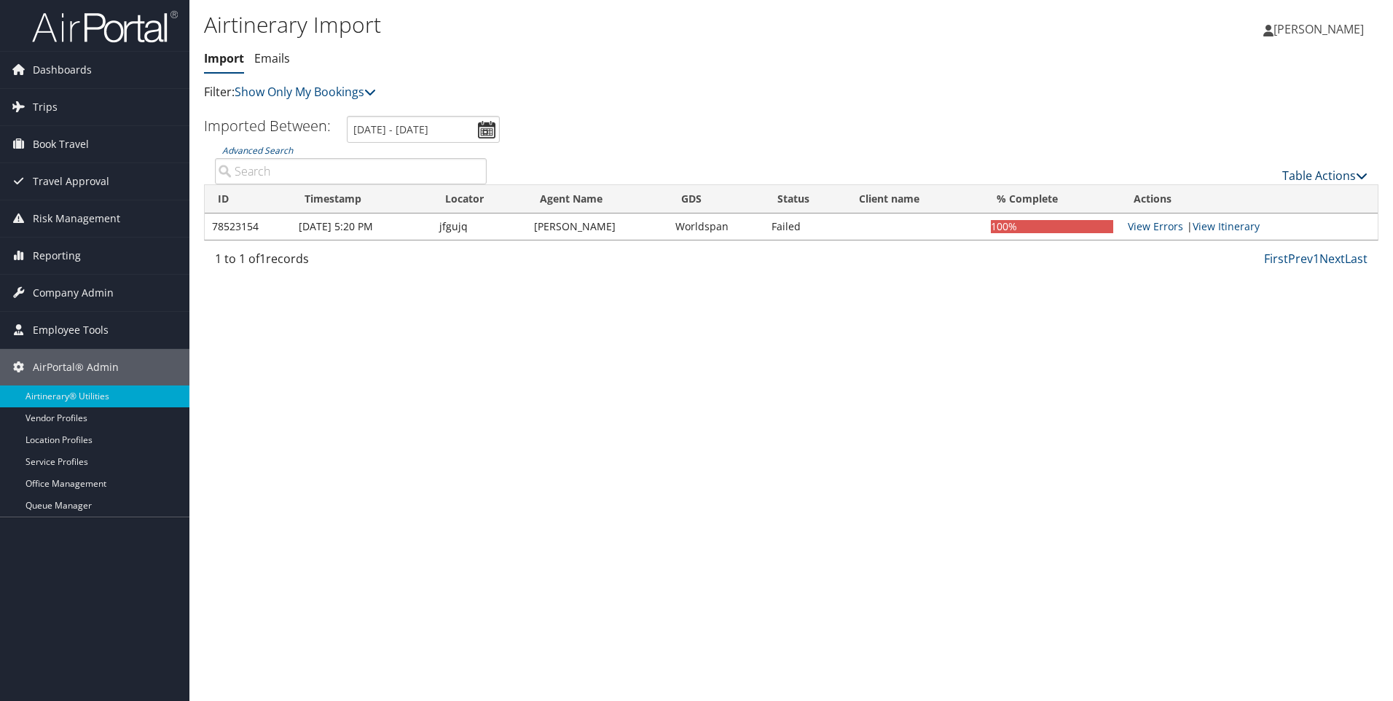
click at [1360, 173] on icon at bounding box center [1362, 176] width 12 height 12
click at [1248, 224] on link "Import Itinerary" at bounding box center [1276, 223] width 192 height 25
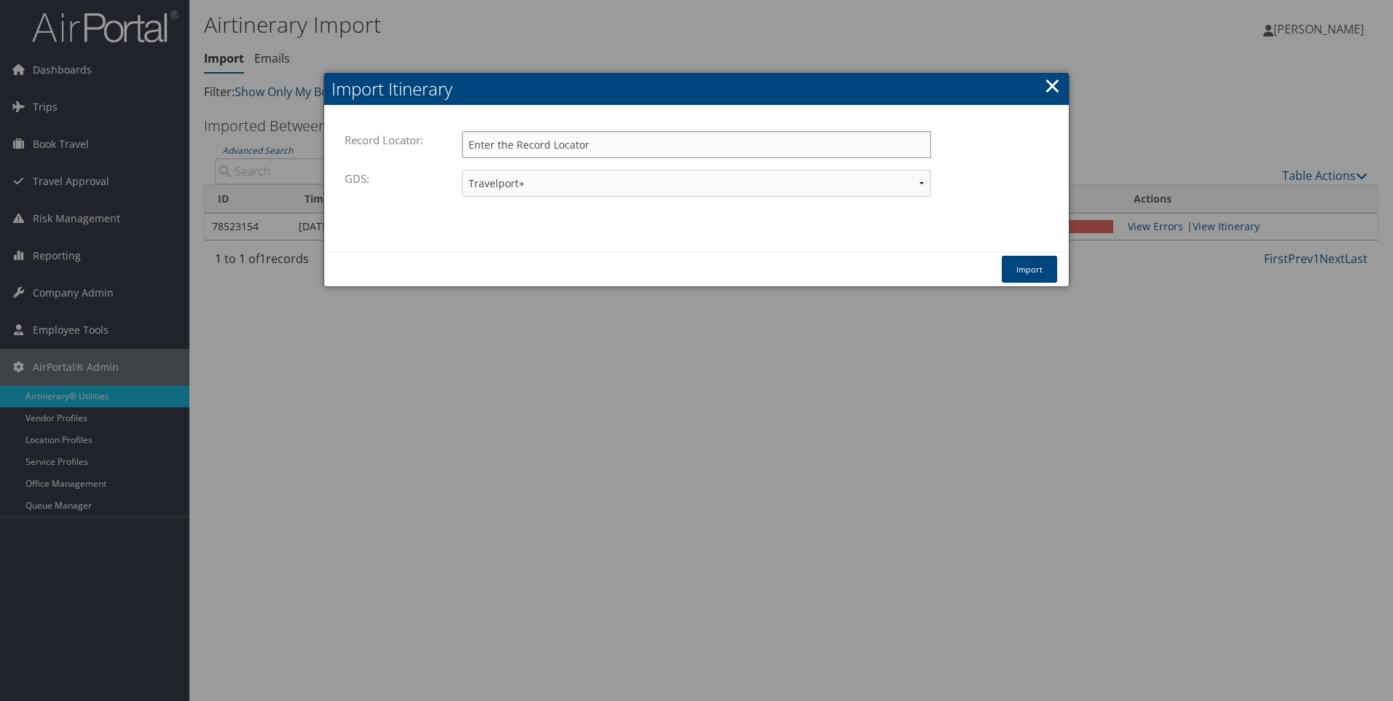
click at [475, 149] on input "Record Locator:" at bounding box center [696, 144] width 469 height 27
paste input "DG8VVJ"
type input "DG8VVJ"
click at [1038, 272] on button "Import" at bounding box center [1029, 269] width 55 height 27
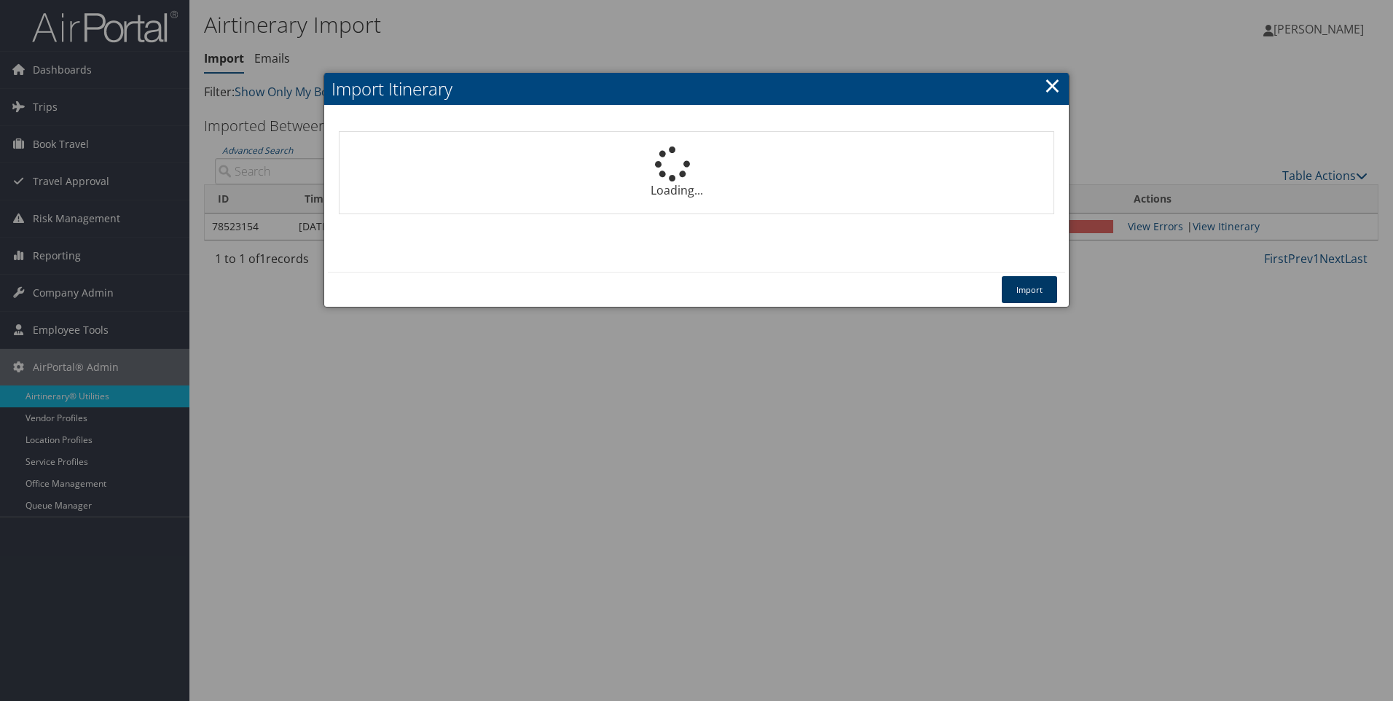
select select "1P"
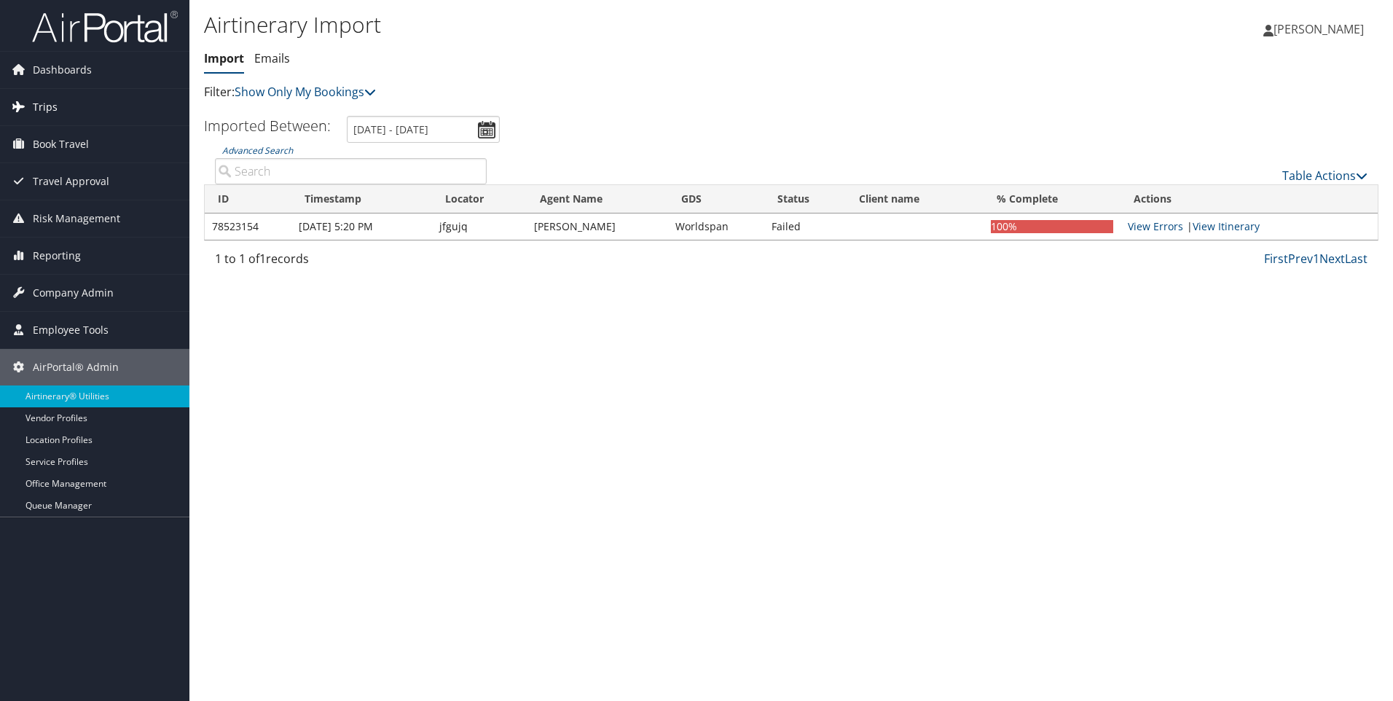
click at [44, 103] on span "Trips" at bounding box center [45, 107] width 25 height 36
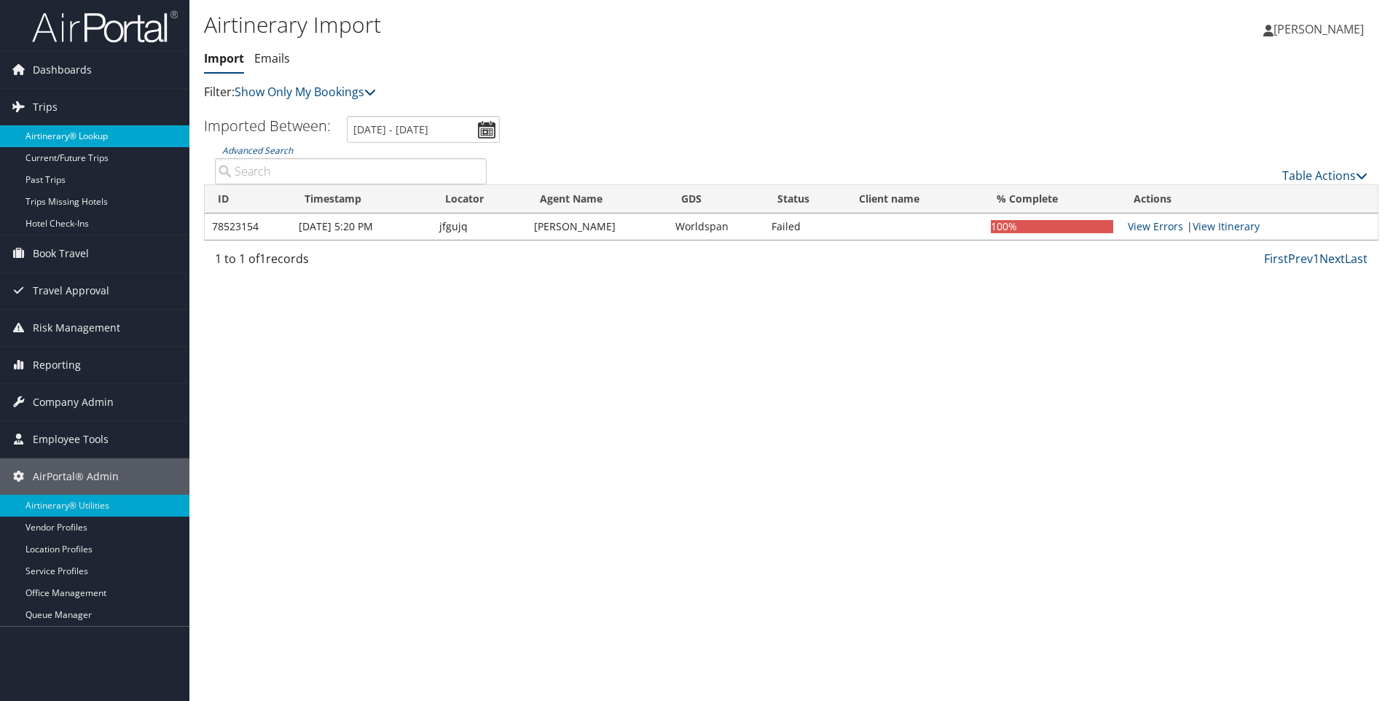
click at [54, 130] on link "Airtinerary® Lookup" at bounding box center [94, 136] width 189 height 22
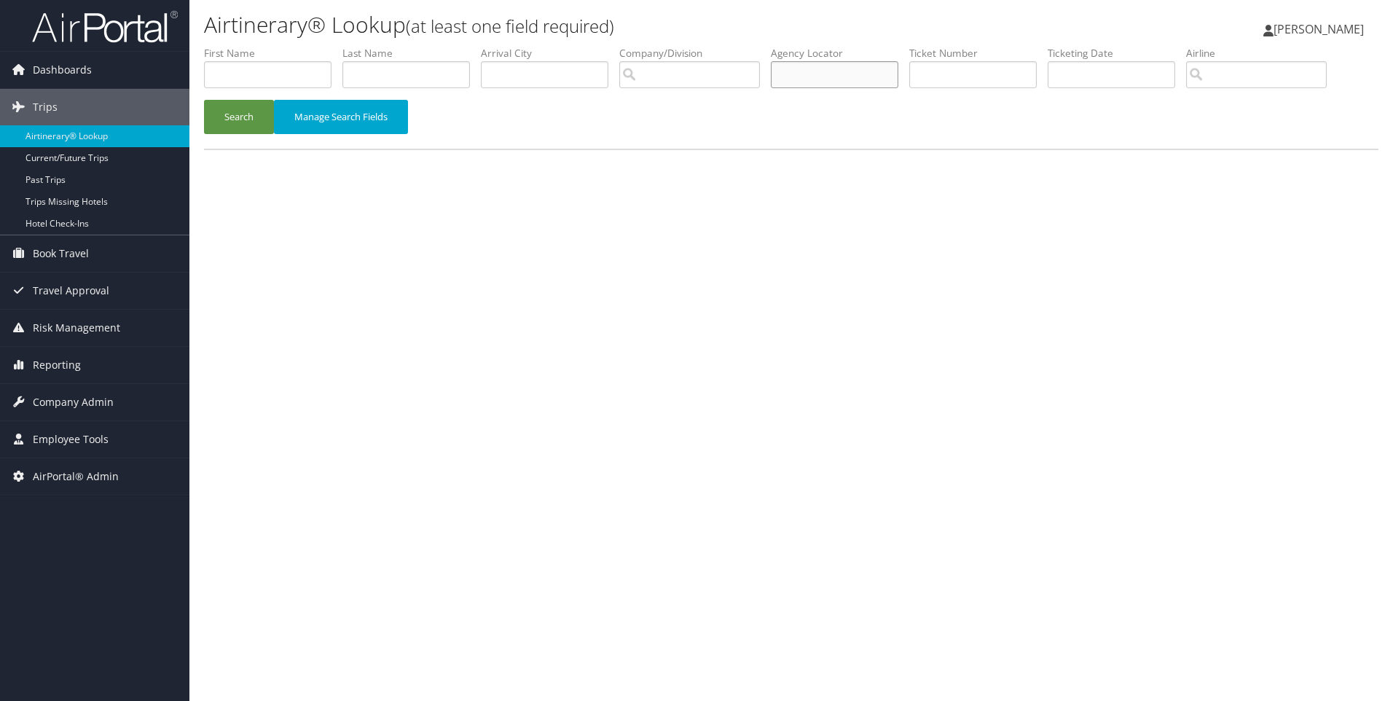
click at [812, 77] on input "text" at bounding box center [834, 74] width 127 height 27
paste input "DG8VVJ"
type input "DG8VVJ"
click at [232, 111] on button "Search" at bounding box center [239, 117] width 70 height 34
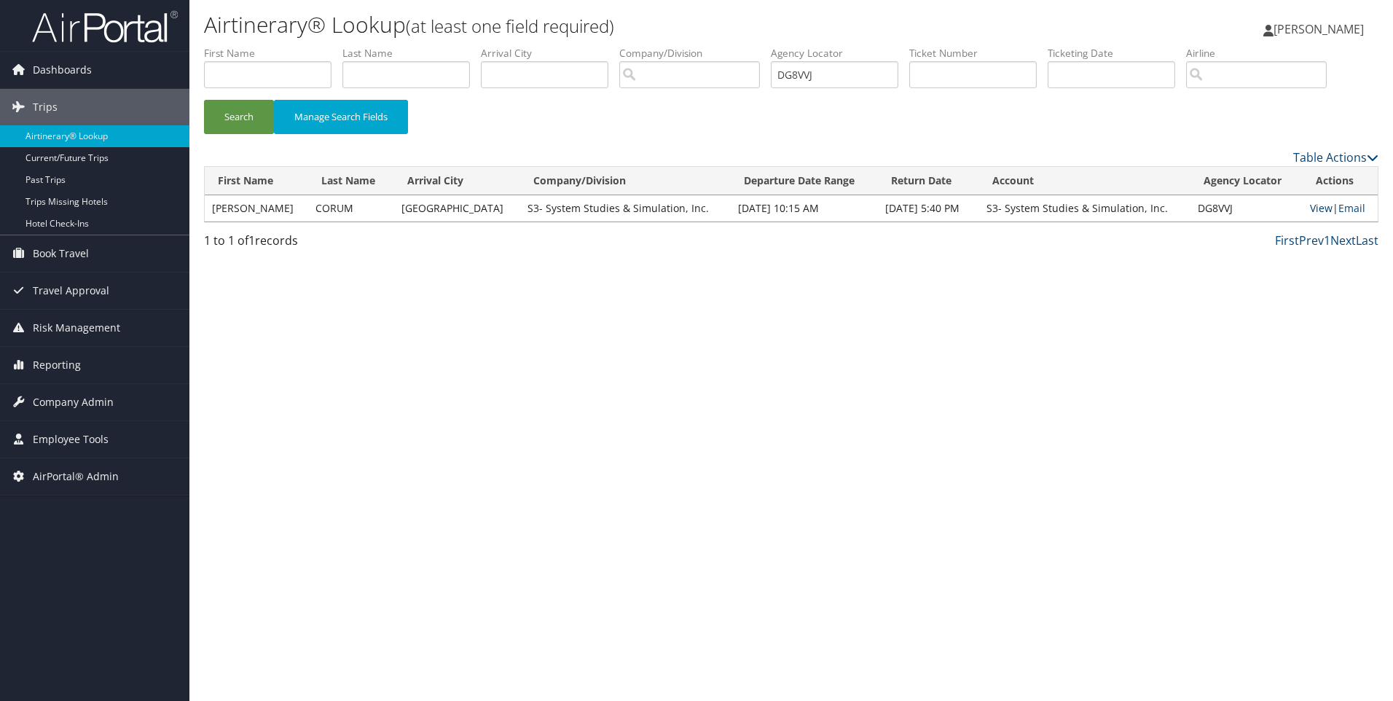
click at [1318, 211] on link "View" at bounding box center [1321, 208] width 23 height 14
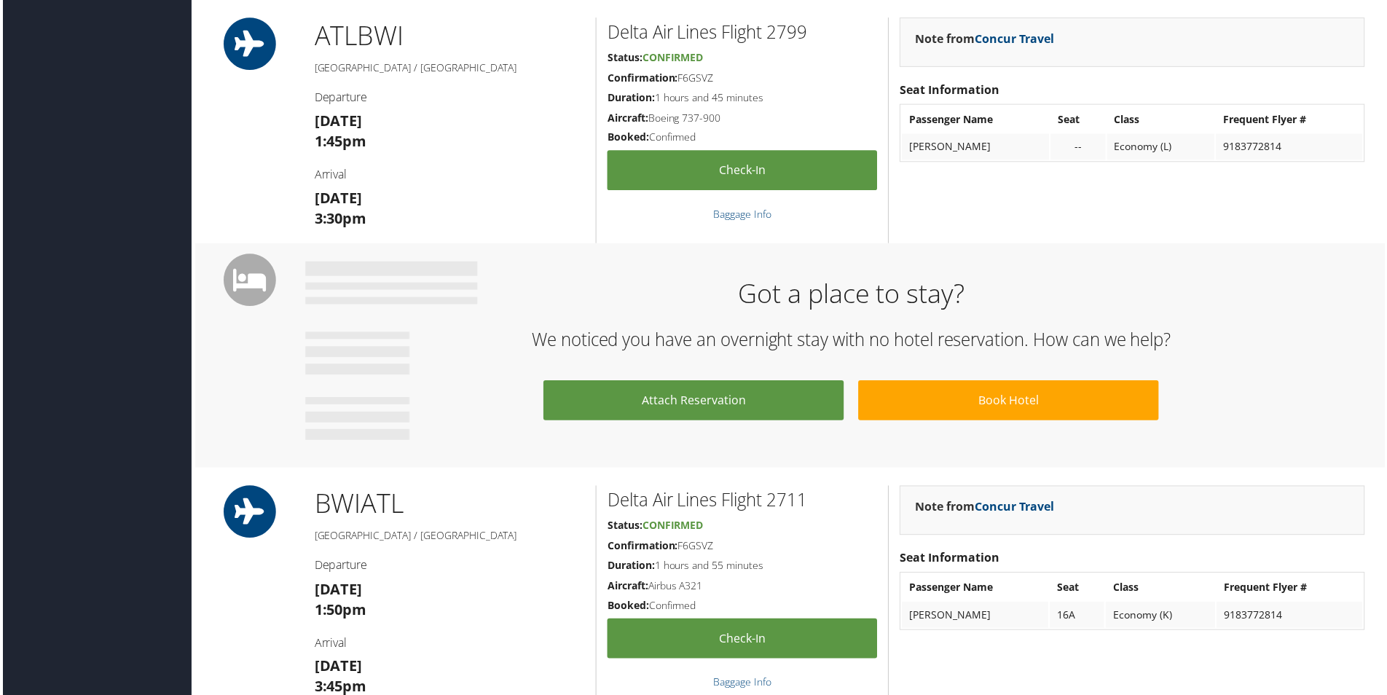
scroll to position [804, 0]
